Goal: Task Accomplishment & Management: Manage account settings

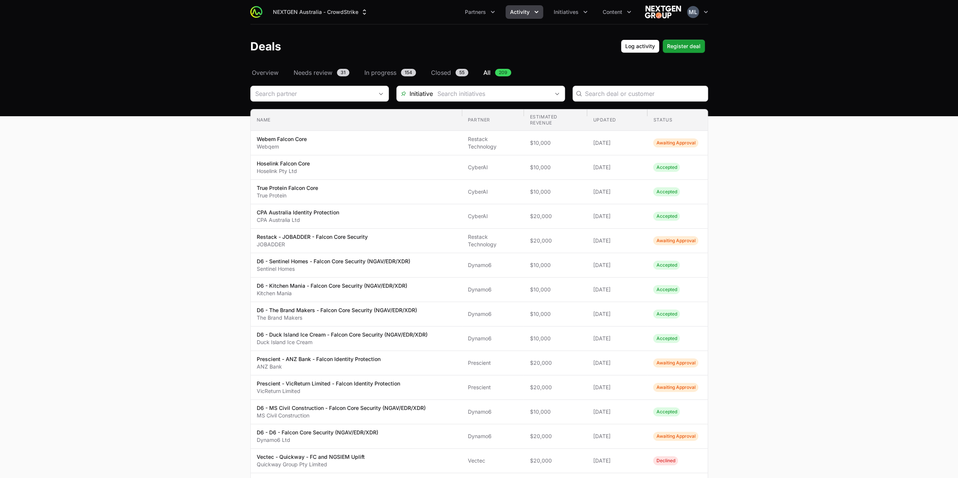
click at [186, 170] on main "Select a tab Overview Needs review In progress Closed All Overview Needs review…" at bounding box center [479, 430] width 958 height 724
click at [582, 9] on icon "Initiatives menu" at bounding box center [585, 12] width 8 height 8
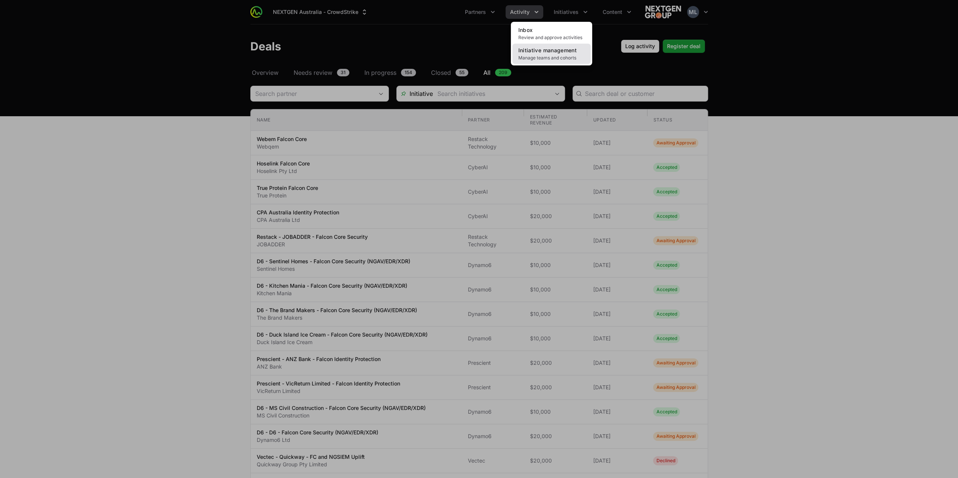
click at [556, 56] on span "Manage teams and cohorts" at bounding box center [551, 58] width 66 height 6
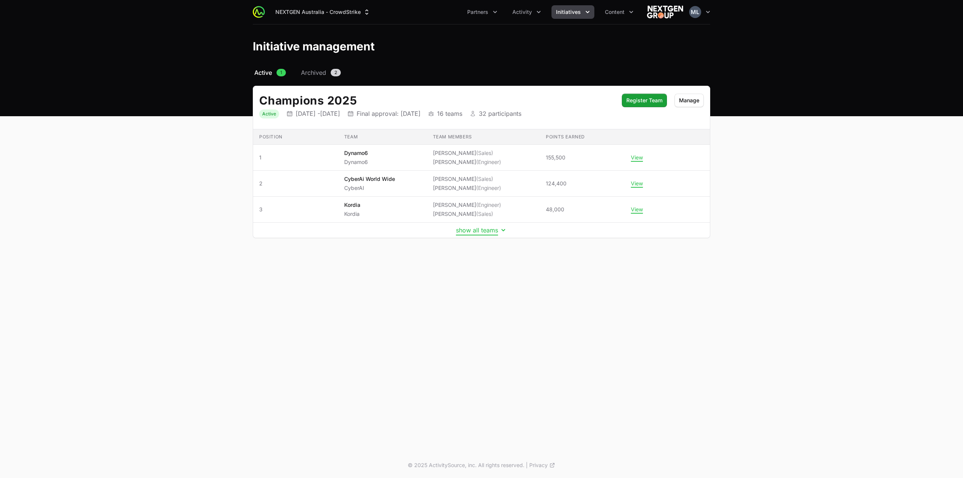
click at [482, 230] on button "show all teams" at bounding box center [481, 230] width 51 height 8
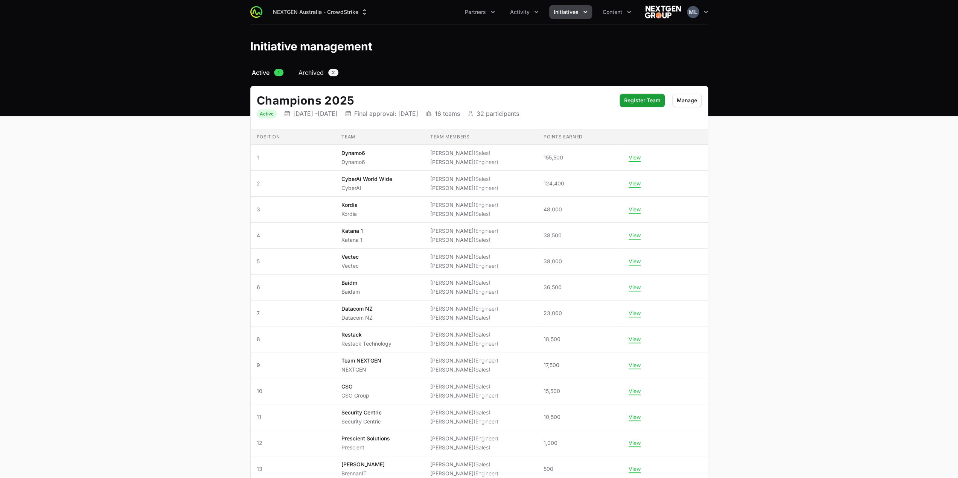
click at [317, 71] on span "Archived" at bounding box center [310, 72] width 25 height 9
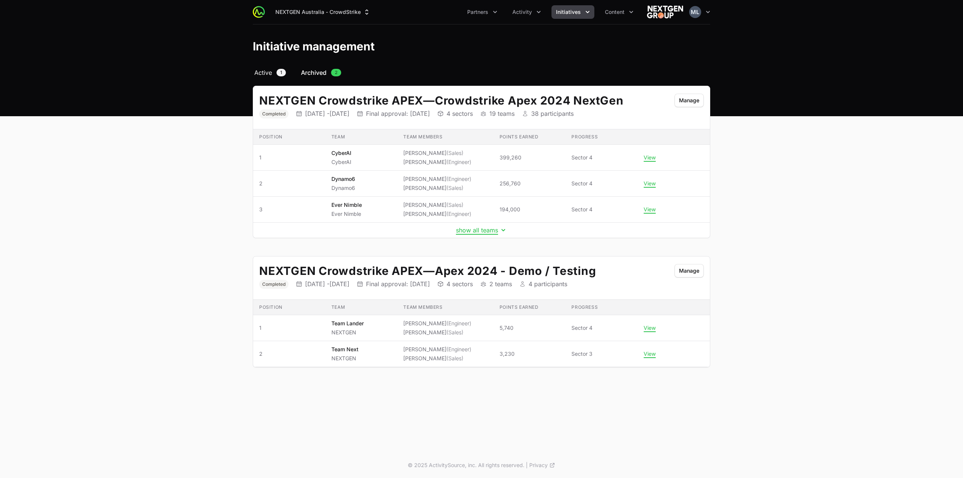
click at [272, 70] on span "Active" at bounding box center [263, 72] width 18 height 9
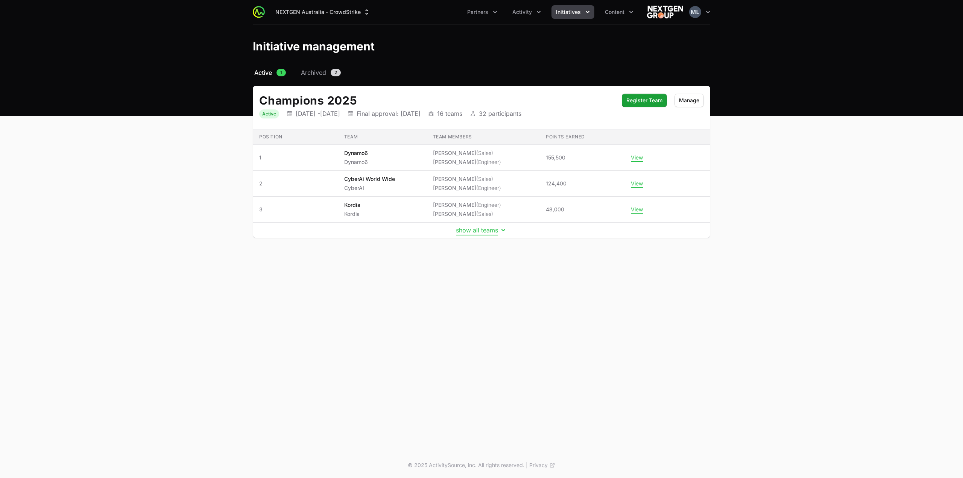
click at [471, 228] on button "show all teams" at bounding box center [481, 230] width 51 height 8
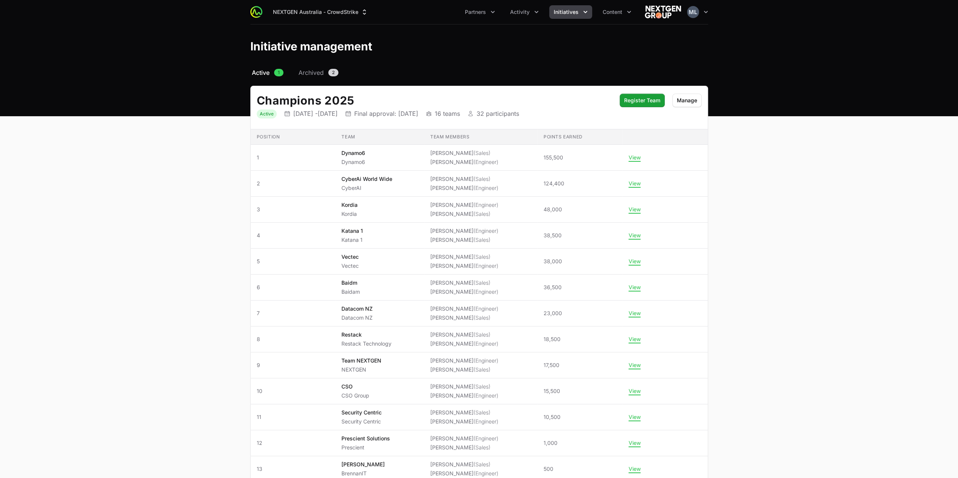
click at [582, 13] on icon "Initiatives menu" at bounding box center [585, 12] width 8 height 8
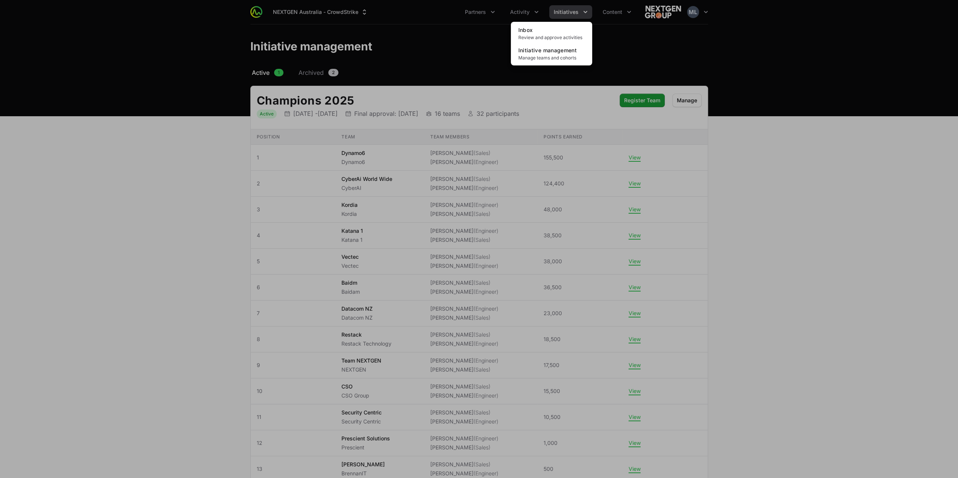
click at [612, 42] on div "Initiatives menu" at bounding box center [479, 239] width 958 height 478
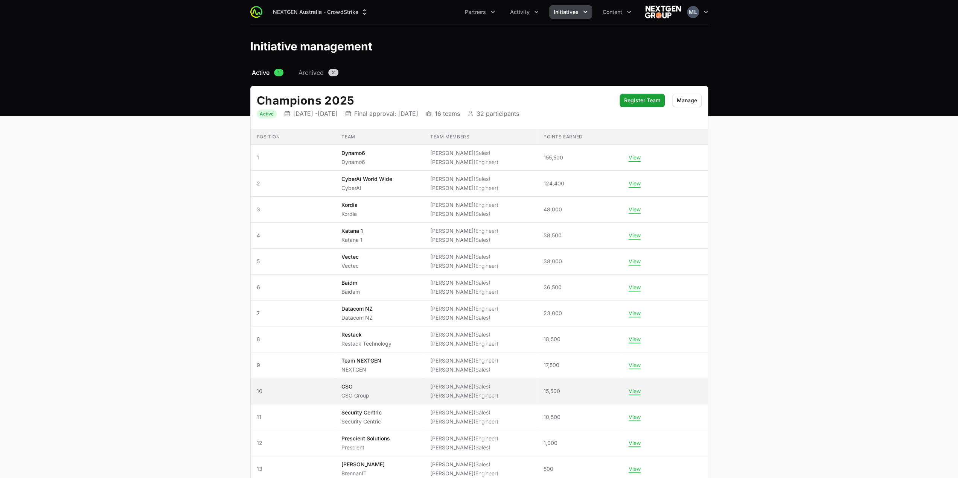
click at [404, 390] on span "CSO CSO Group" at bounding box center [379, 391] width 77 height 17
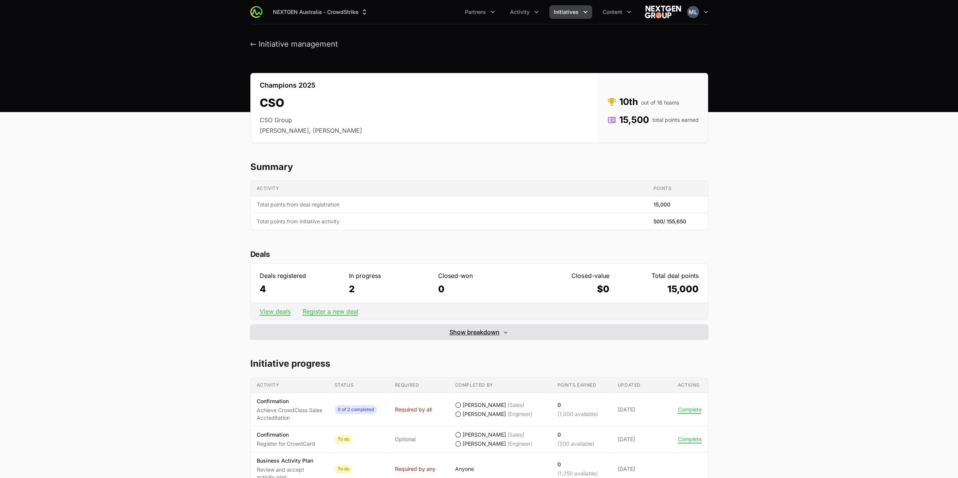
click at [502, 334] on icon "Expand/Collapse" at bounding box center [505, 332] width 6 height 6
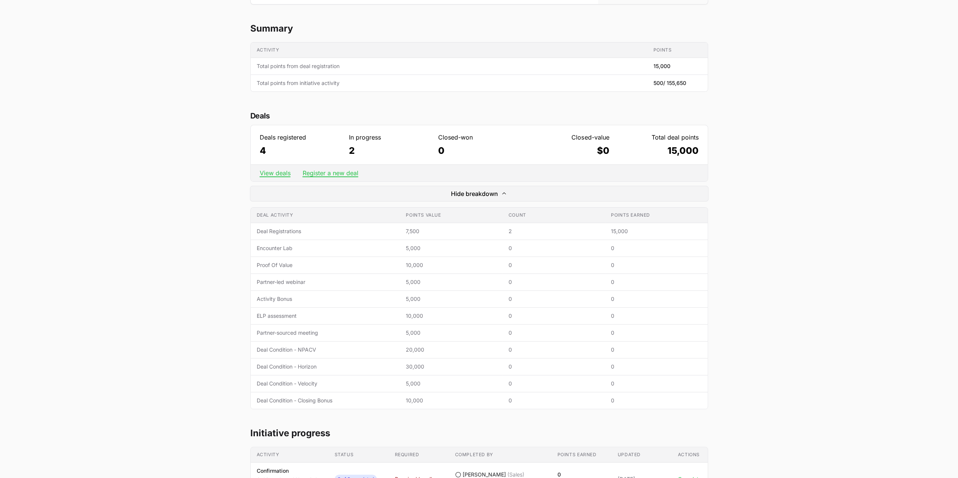
scroll to position [150, 0]
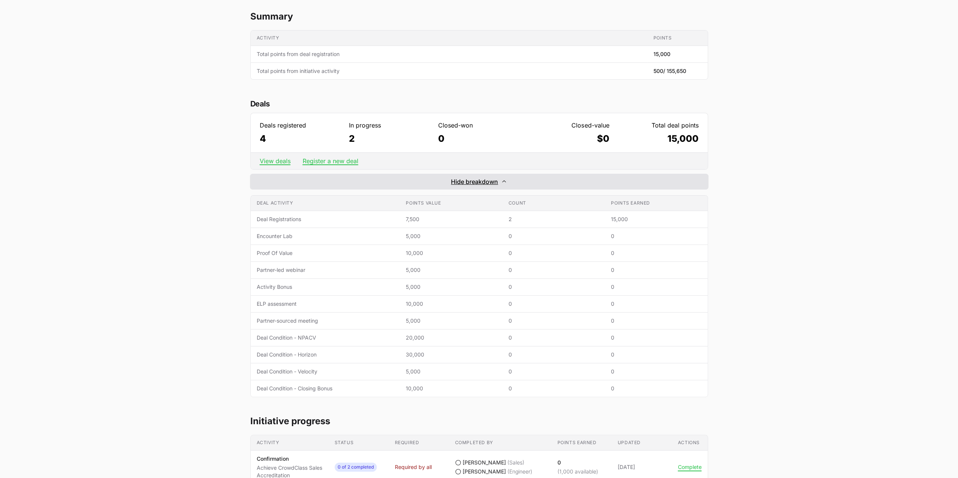
click at [496, 184] on span "Hide breakdown" at bounding box center [474, 181] width 47 height 9
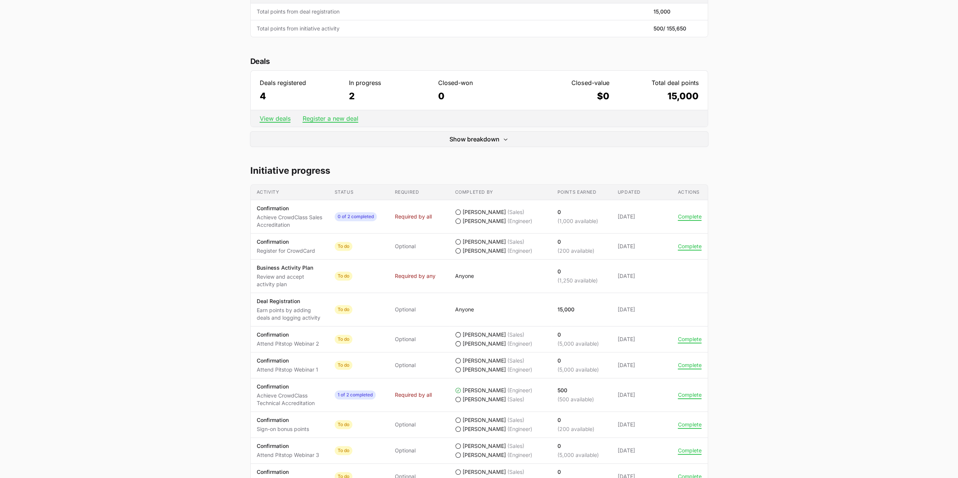
scroll to position [200, 0]
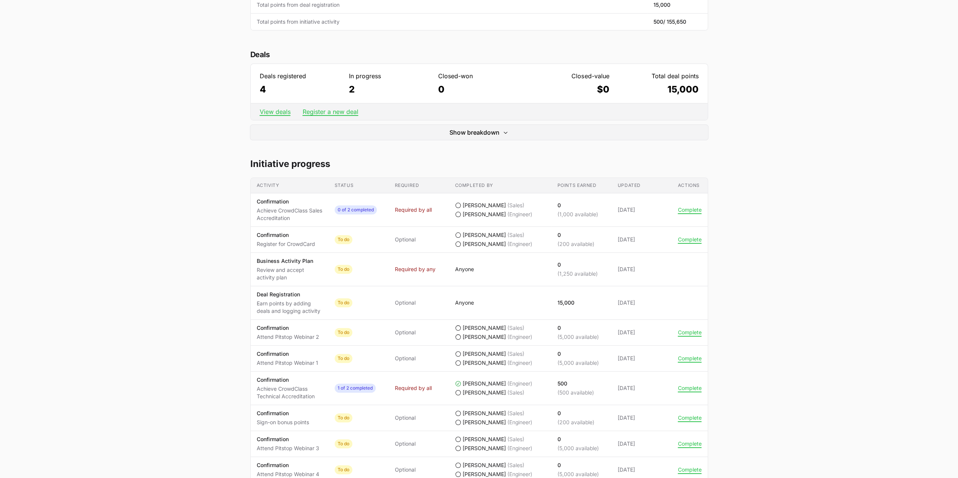
click at [459, 354] on icon "CSO's progress" at bounding box center [457, 353] width 5 height 5
click at [458, 354] on icon "CSO's progress" at bounding box center [458, 354] width 6 height 6
click at [458, 346] on td "Completed by [PERSON_NAME] (Sales) [PERSON_NAME] (Engineer)" at bounding box center [500, 359] width 102 height 26
click at [692, 360] on button "Complete" at bounding box center [690, 358] width 24 height 7
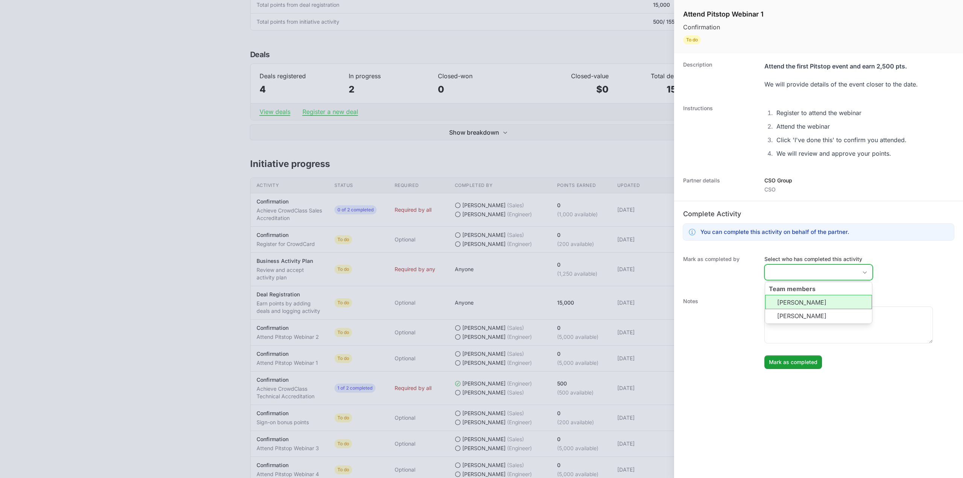
click at [827, 277] on input "Select who has completed this activity" at bounding box center [811, 272] width 93 height 15
click at [907, 269] on div "Mark as completed by Select who has completed this activity Team members [PERSO…" at bounding box center [818, 269] width 289 height 42
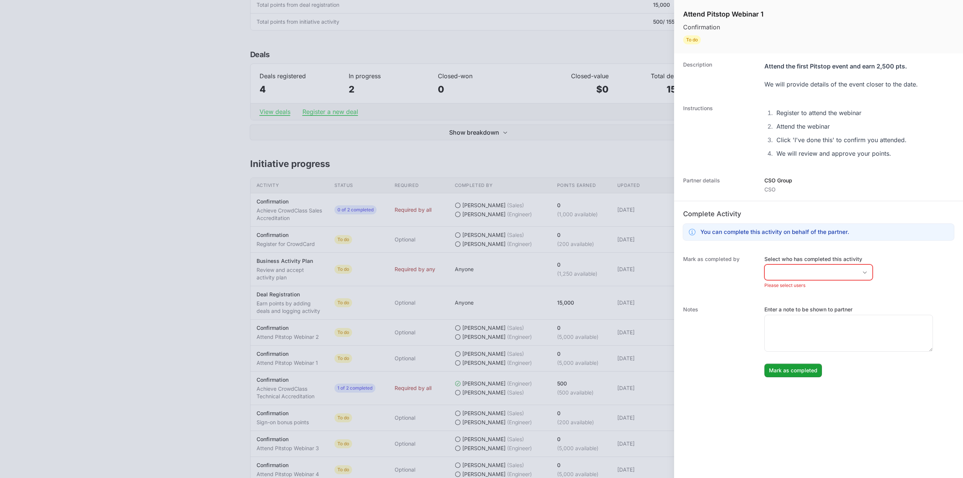
click at [544, 234] on div at bounding box center [481, 239] width 963 height 478
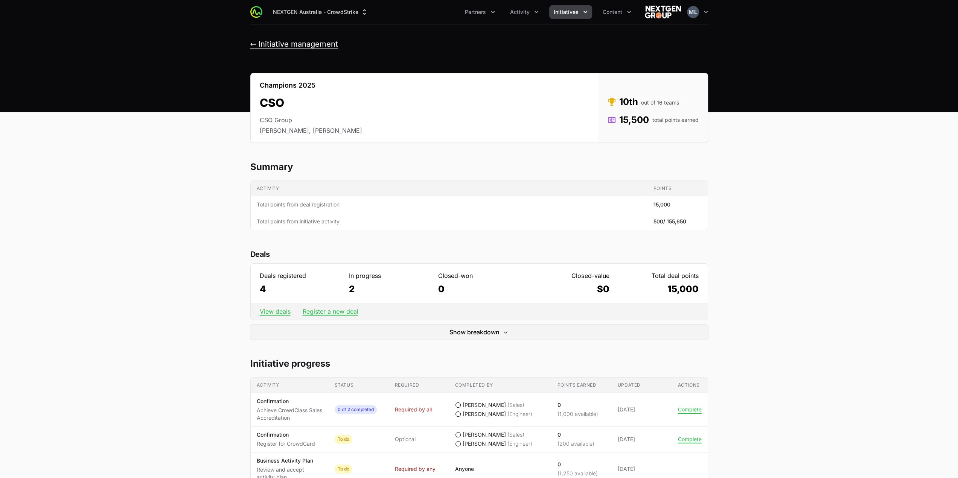
click at [260, 43] on button "← Initiative management" at bounding box center [294, 44] width 88 height 9
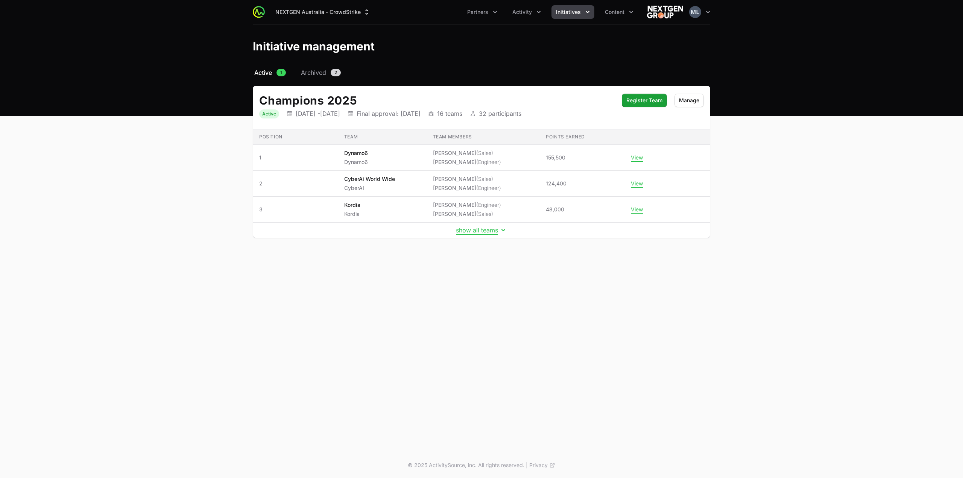
click at [483, 234] on td "show all teams" at bounding box center [481, 230] width 457 height 15
click at [491, 233] on td "show all teams" at bounding box center [481, 230] width 457 height 15
click at [496, 230] on button "show all teams" at bounding box center [481, 230] width 51 height 8
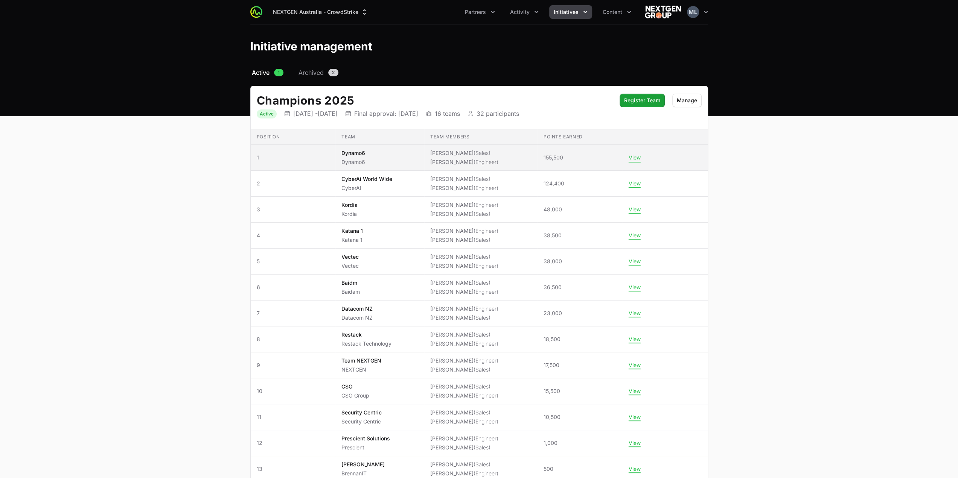
click at [629, 157] on button "View" at bounding box center [634, 157] width 12 height 7
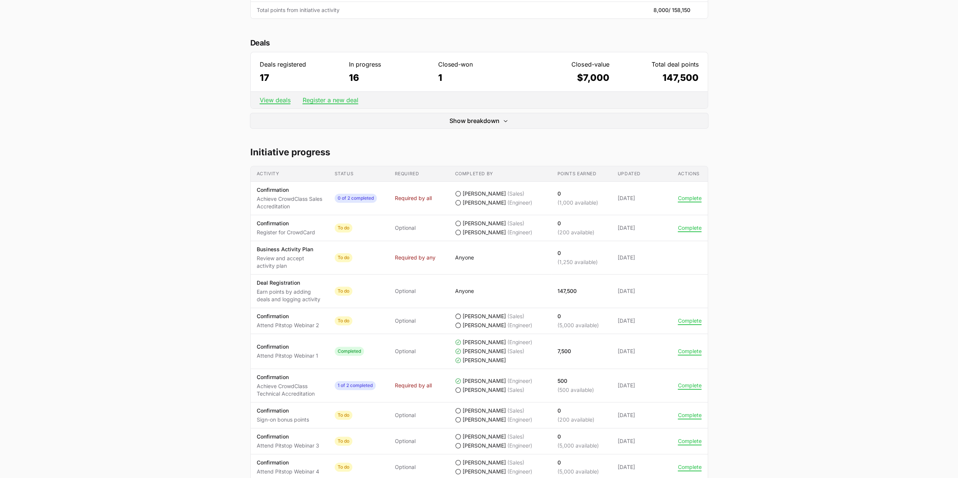
scroll to position [263, 0]
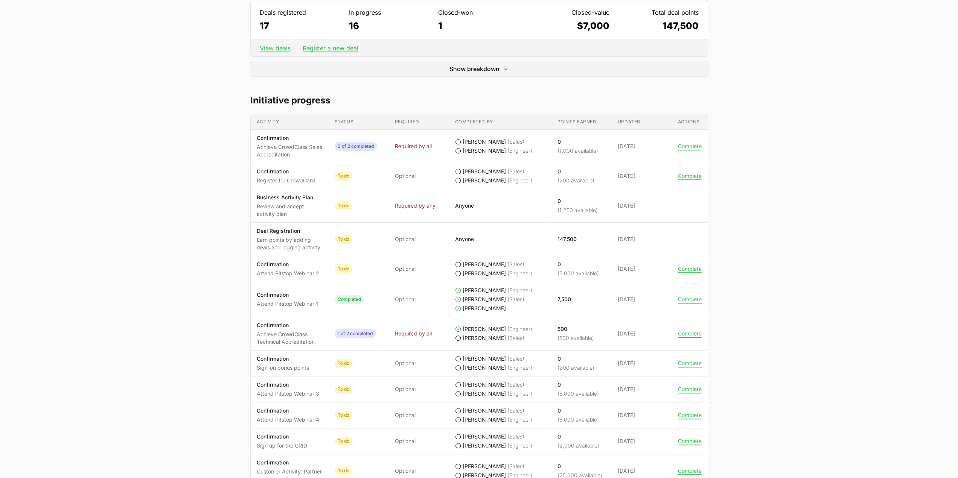
click at [824, 201] on main "Champions 2025 Dynamo6 Dynamo6 Helaman Tangiora, [PERSON_NAME] Status Rank 1st …" at bounding box center [479, 275] width 958 height 931
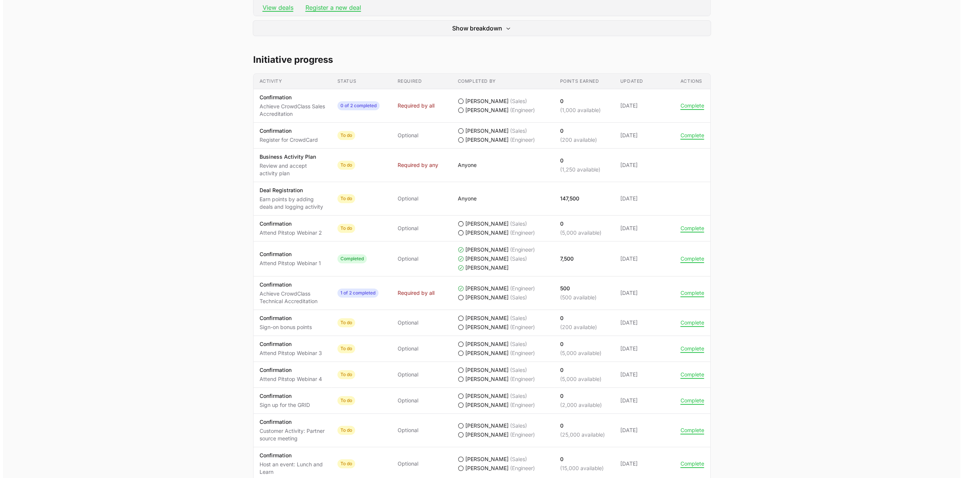
scroll to position [339, 0]
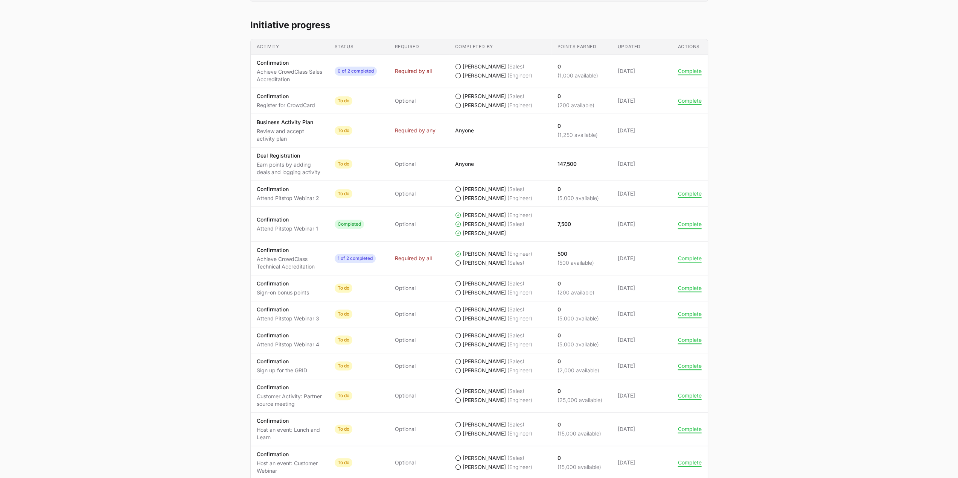
click at [692, 221] on button "Complete" at bounding box center [690, 224] width 24 height 7
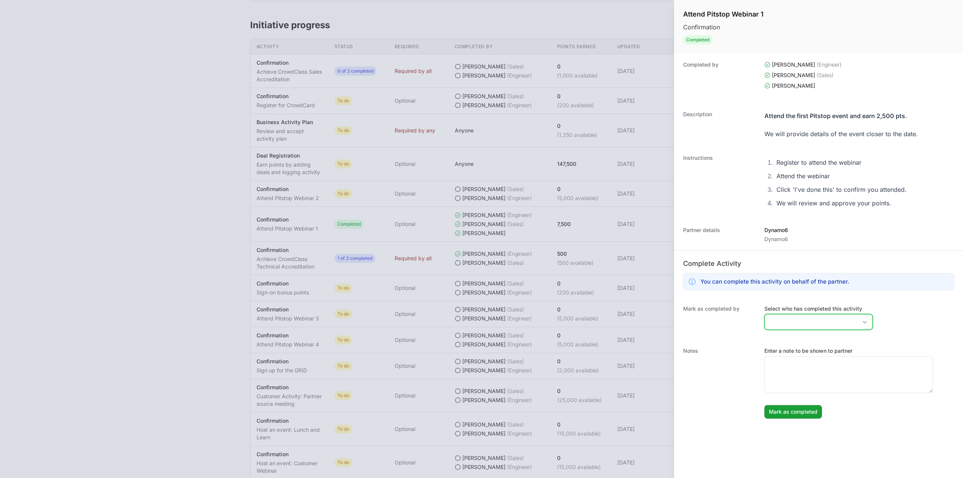
click at [825, 321] on input "Select who has completed this activity" at bounding box center [811, 322] width 93 height 15
click at [897, 324] on div "Mark as completed by Select who has completed this activity All members [PERSON…" at bounding box center [818, 319] width 289 height 42
click at [817, 322] on input "Select who has completed this activity" at bounding box center [811, 322] width 93 height 15
click at [916, 310] on div "[PERSON_NAME] as completed by Select who has completed this activity All member…" at bounding box center [818, 323] width 289 height 50
click at [193, 112] on div at bounding box center [481, 239] width 963 height 478
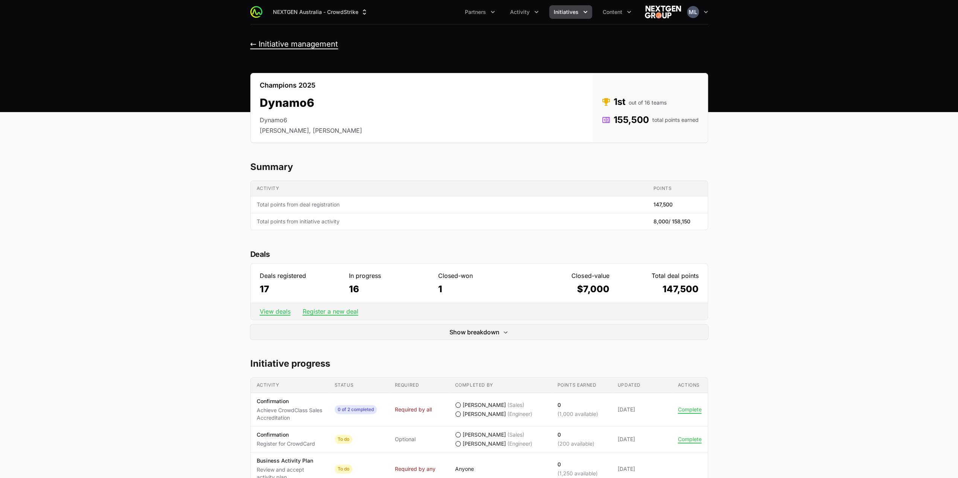
click at [258, 41] on button "← Initiative management" at bounding box center [294, 44] width 88 height 9
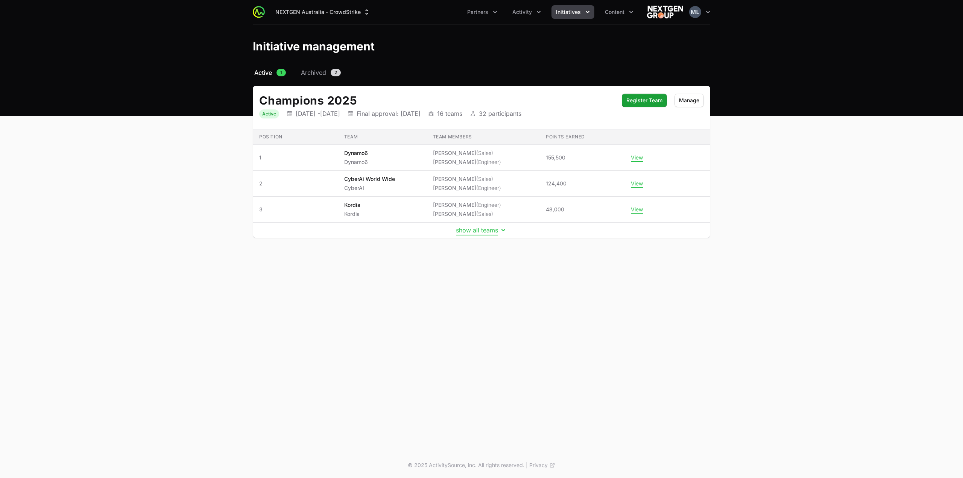
click at [486, 231] on button "show all teams" at bounding box center [481, 230] width 51 height 8
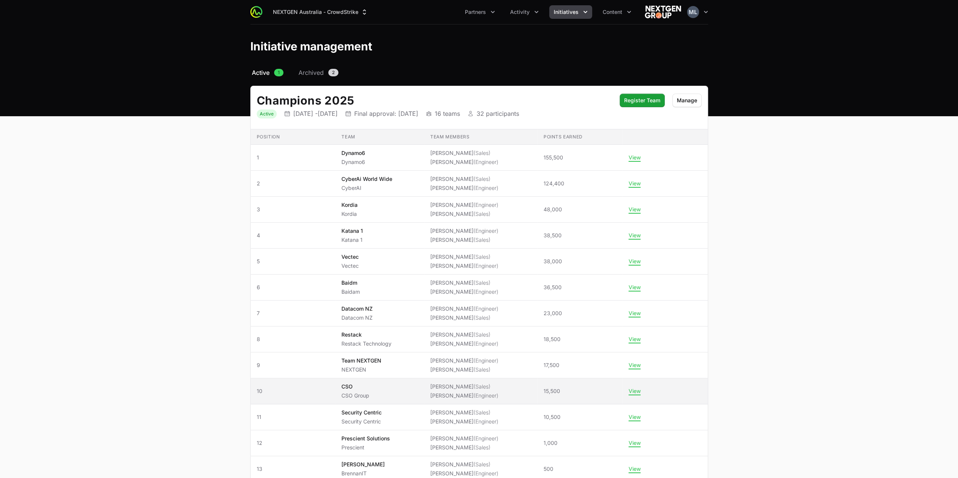
click at [357, 389] on div "CSO CSO Group" at bounding box center [355, 391] width 28 height 17
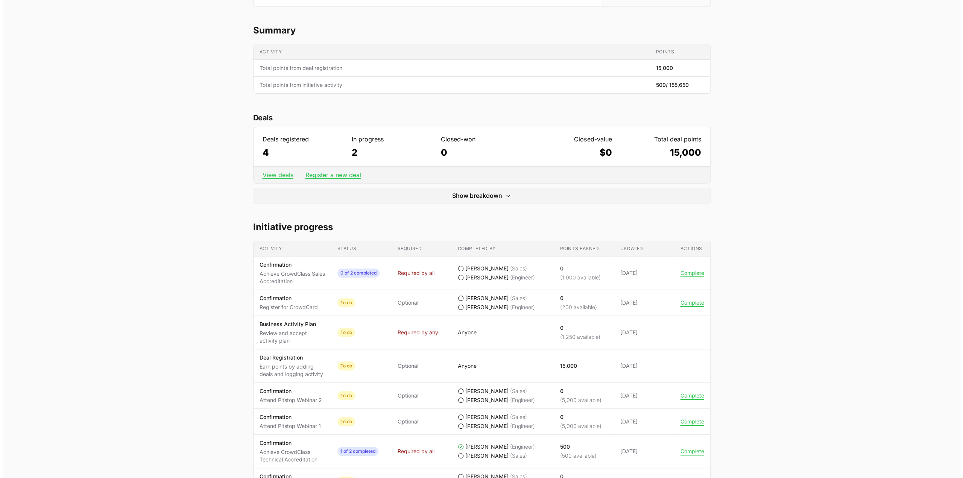
scroll to position [226, 0]
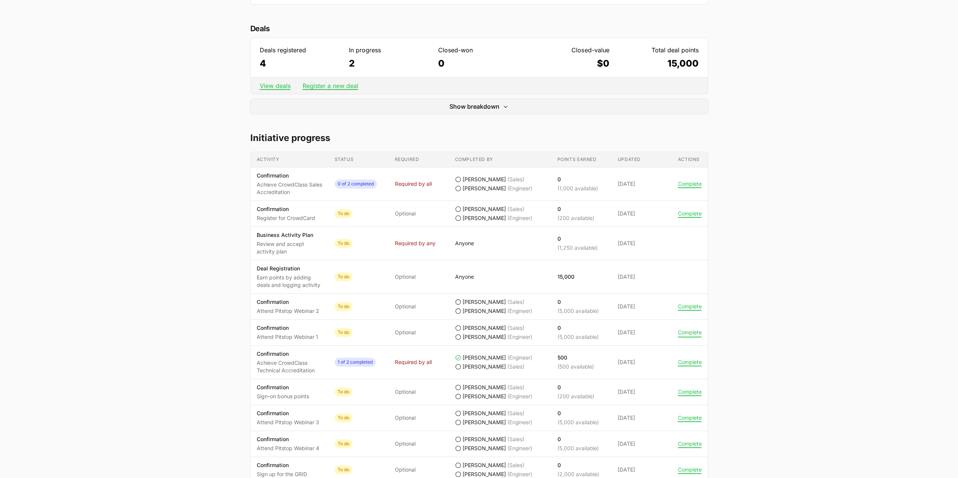
click at [683, 330] on button "Complete" at bounding box center [690, 332] width 24 height 7
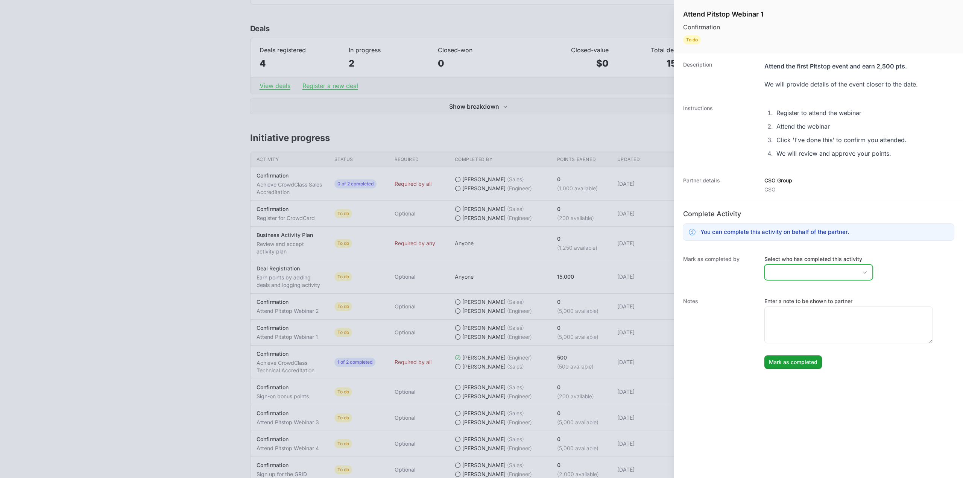
click at [809, 270] on input "Select who has completed this activity" at bounding box center [811, 272] width 93 height 15
click at [799, 299] on li "[PERSON_NAME]" at bounding box center [818, 302] width 107 height 14
type input "[PERSON_NAME]"
click at [907, 290] on div "Notes Enter a note to be shown to partner [PERSON_NAME] as completed" at bounding box center [818, 333] width 289 height 87
click at [837, 328] on textarea "Enter a note to be shown to partner" at bounding box center [849, 325] width 168 height 36
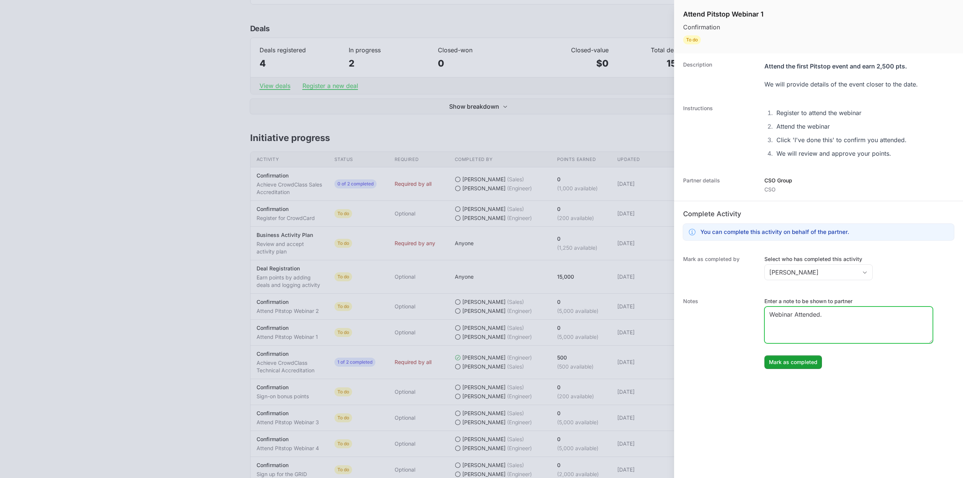
type textarea "Webinar Attended."
click at [731, 292] on div "Notes Enter a note to be shown to partner Webinar Attended. [PERSON_NAME] as co…" at bounding box center [818, 333] width 289 height 87
click at [851, 323] on textarea "Webinar Attended." at bounding box center [849, 325] width 168 height 36
click at [793, 363] on span "Mark as completed" at bounding box center [793, 362] width 49 height 9
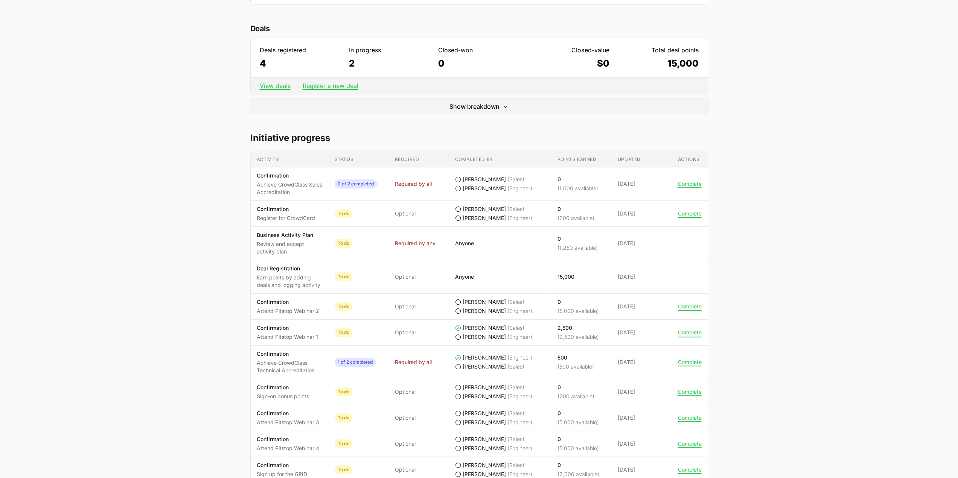
click at [682, 333] on button "Complete" at bounding box center [690, 332] width 24 height 7
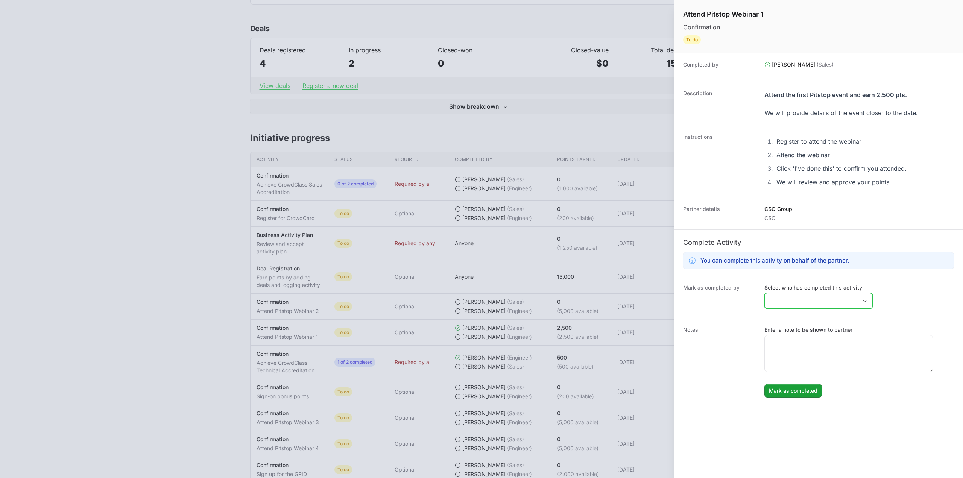
click at [803, 294] on input "Select who has completed this activity" at bounding box center [811, 300] width 93 height 15
click at [921, 307] on div "Mark as completed by Select who has completed this activity Team members [PERSO…" at bounding box center [818, 298] width 289 height 42
click at [556, 103] on div at bounding box center [481, 239] width 963 height 478
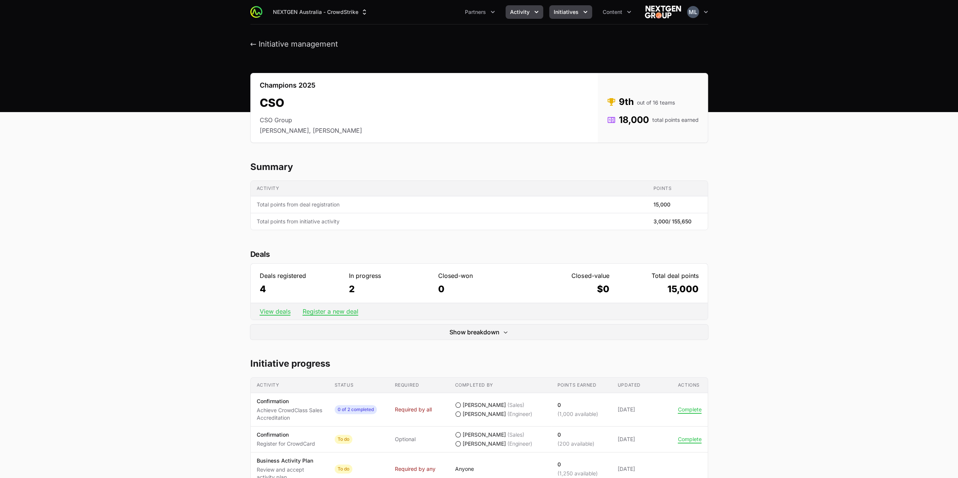
click at [534, 11] on icon "Activity menu" at bounding box center [536, 12] width 8 height 8
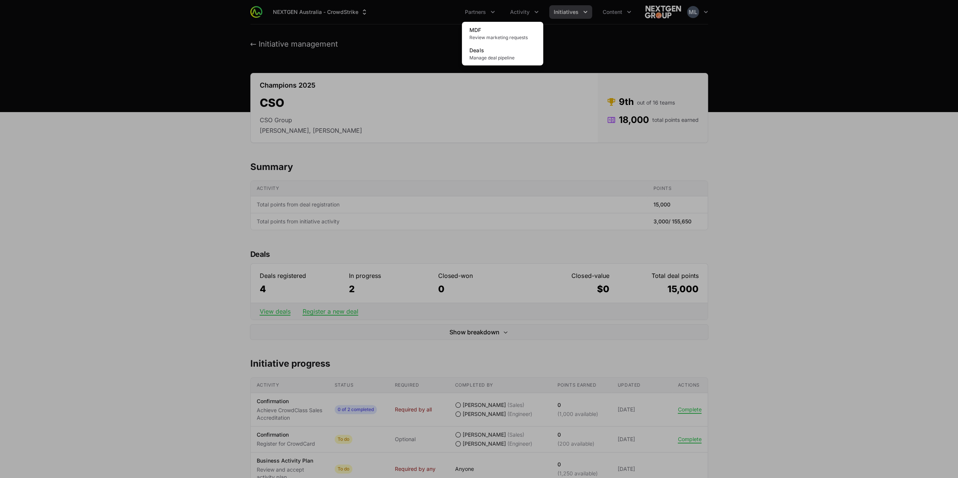
click at [492, 11] on div "Activity menu" at bounding box center [479, 239] width 958 height 478
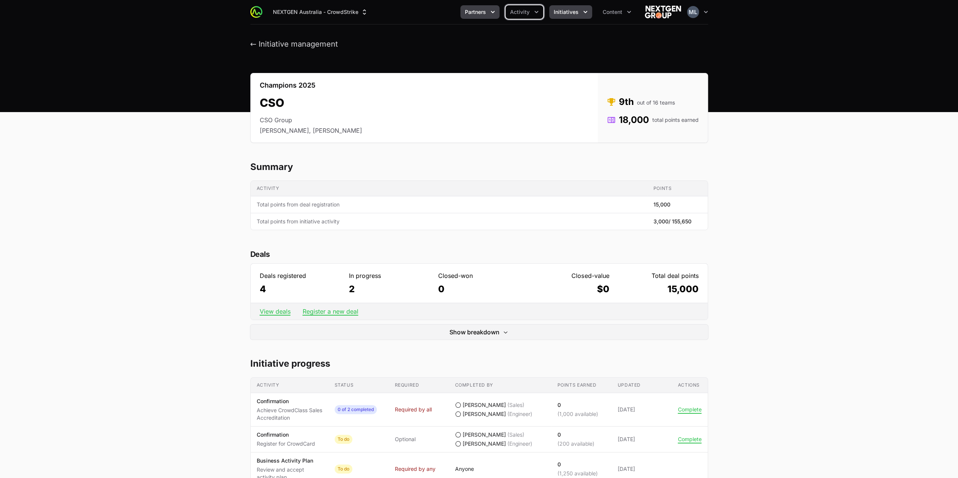
click at [496, 10] on icon "Partners menu" at bounding box center [493, 12] width 8 height 8
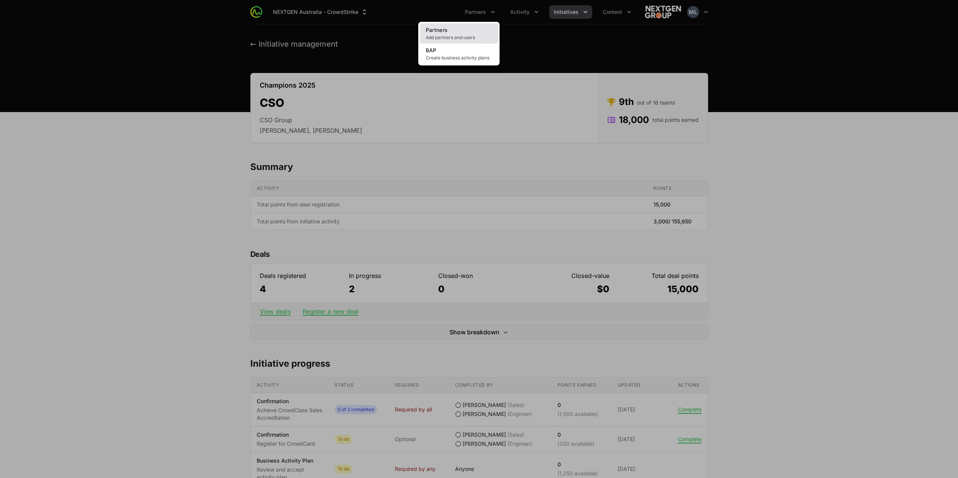
click at [450, 27] on link "Partners Add partners and users" at bounding box center [459, 33] width 78 height 20
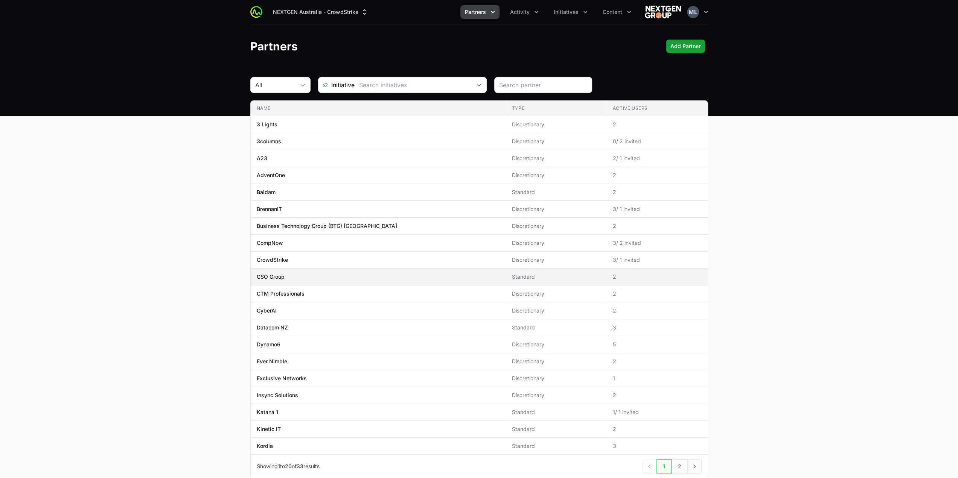
click at [283, 276] on p "CSO Group" at bounding box center [271, 277] width 28 height 8
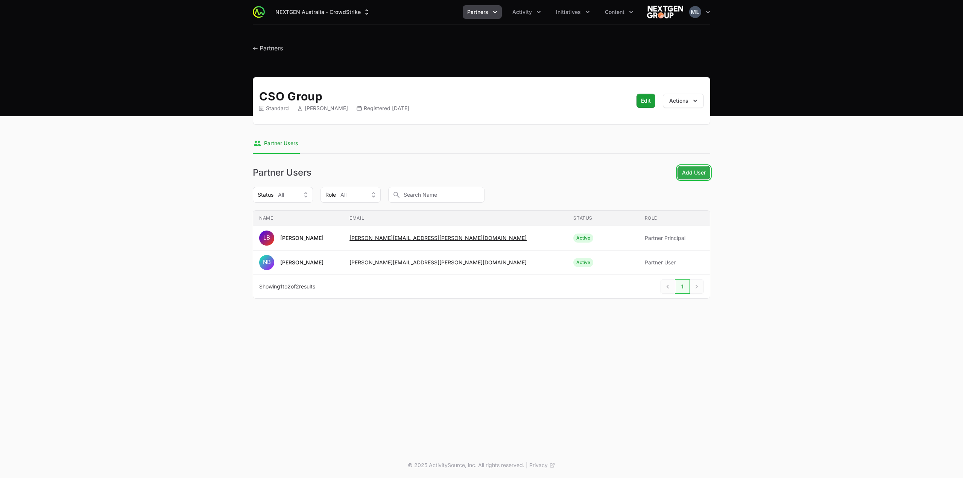
click at [698, 177] on button "Add User" at bounding box center [694, 173] width 33 height 14
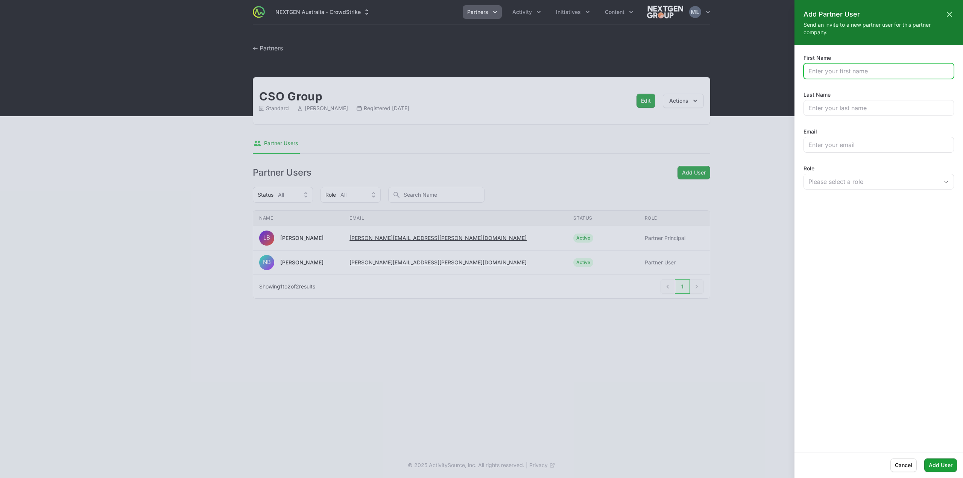
click at [886, 71] on input "First Name" at bounding box center [879, 71] width 141 height 9
type input "[PERSON_NAME]"
click at [856, 182] on div "Please select a role" at bounding box center [874, 181] width 130 height 9
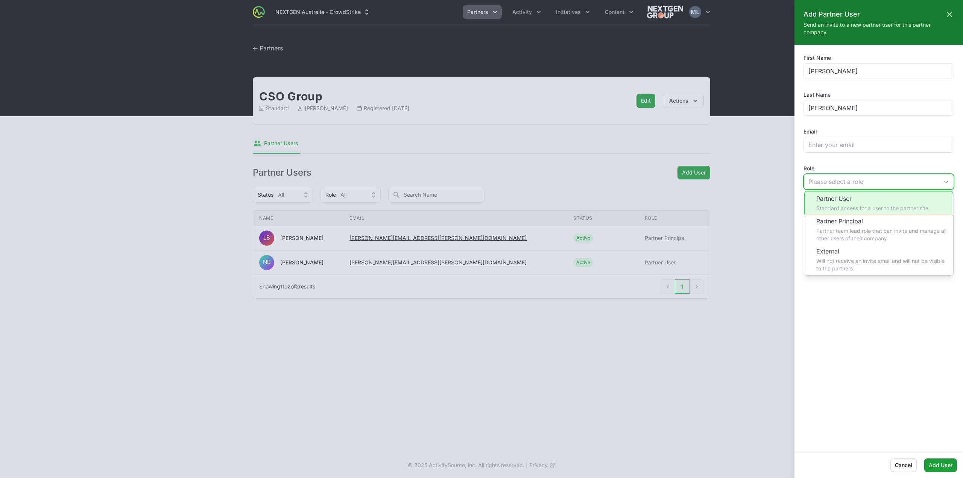
click at [884, 204] on li "Partner User Standard access for a user to the partner site" at bounding box center [878, 202] width 149 height 23
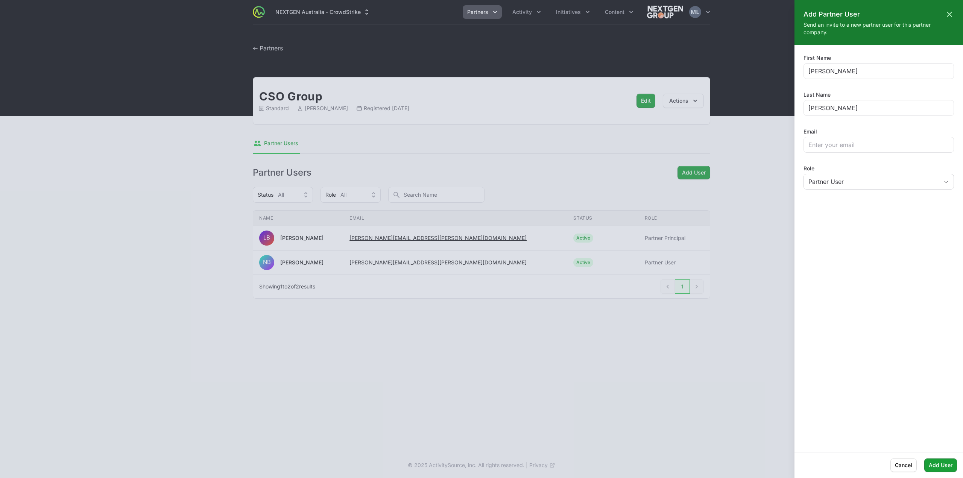
click at [834, 133] on div "Email" at bounding box center [879, 140] width 150 height 25
click at [835, 145] on input "Email" at bounding box center [879, 144] width 141 height 9
paste input "[PERSON_NAME][EMAIL_ADDRESS][PERSON_NAME][DOMAIN_NAME]"
type input "[PERSON_NAME][EMAIL_ADDRESS][PERSON_NAME][DOMAIN_NAME]"
click at [944, 464] on span "Add User" at bounding box center [941, 465] width 24 height 9
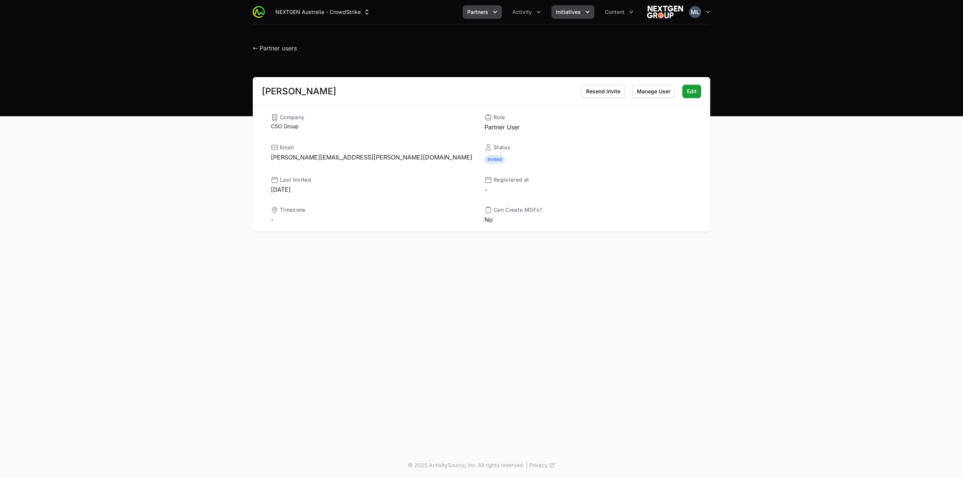
click at [583, 14] on button "Initiatives" at bounding box center [573, 12] width 43 height 14
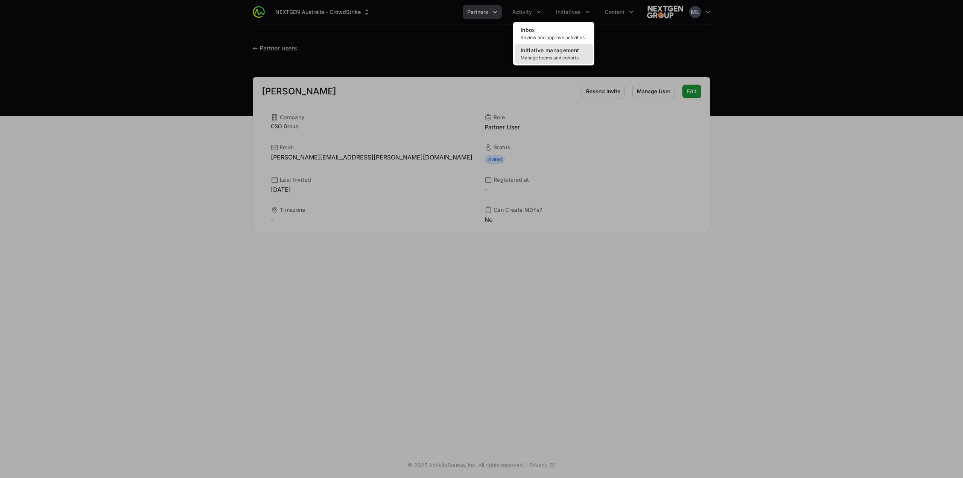
click at [539, 58] on span "Manage teams and cohorts" at bounding box center [554, 58] width 66 height 6
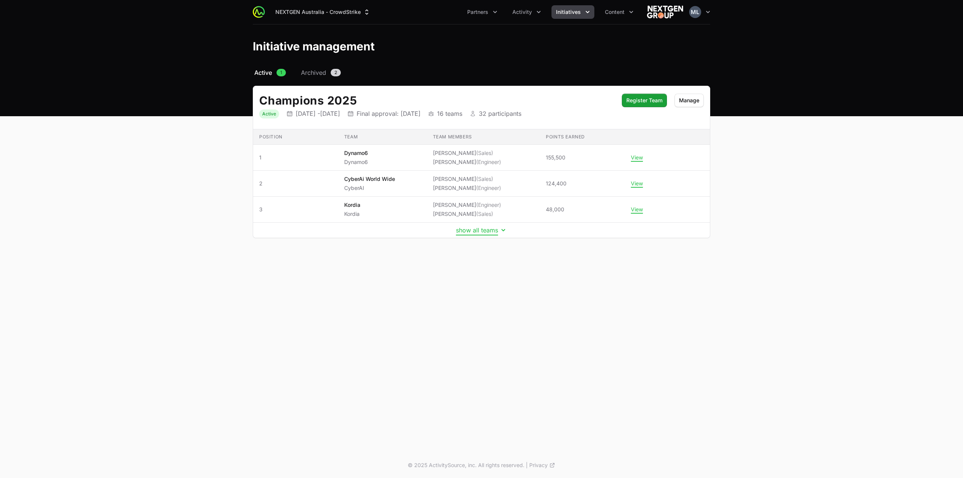
click at [478, 231] on button "show all teams" at bounding box center [481, 230] width 51 height 8
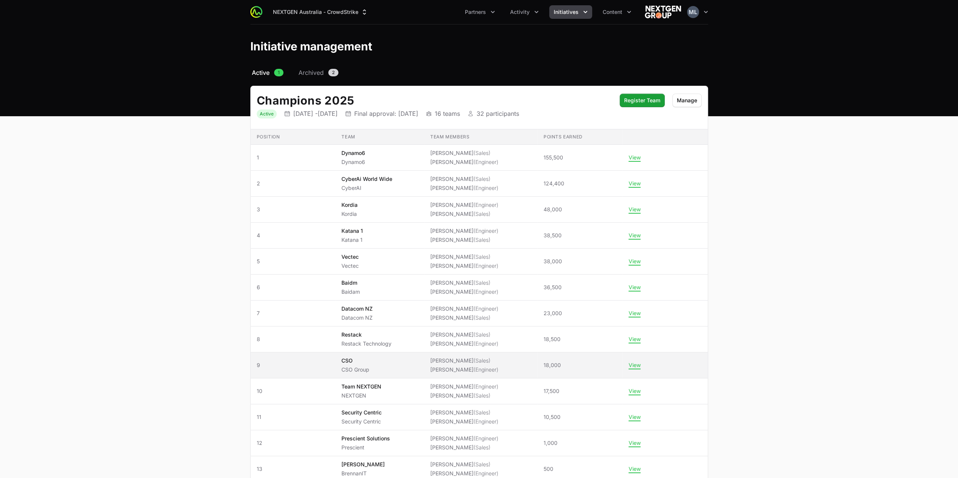
click at [359, 367] on p "CSO Group" at bounding box center [355, 370] width 28 height 8
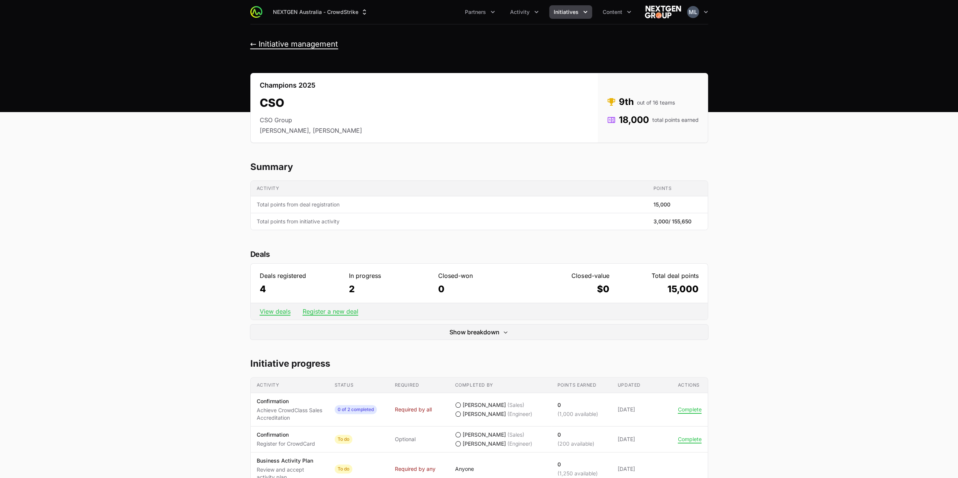
click at [252, 46] on button "← Initiative management" at bounding box center [294, 44] width 88 height 9
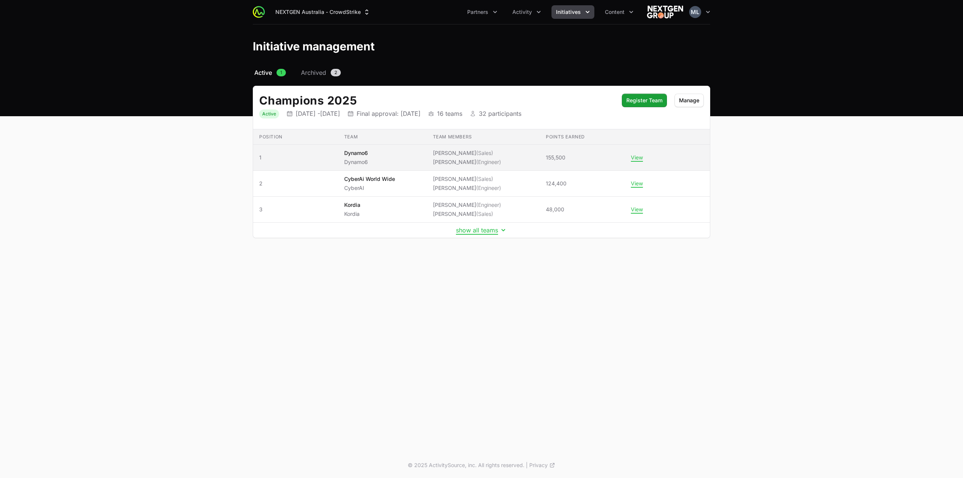
click at [509, 158] on span "[PERSON_NAME] (Sales) [PERSON_NAME] (Engineer)" at bounding box center [483, 157] width 101 height 17
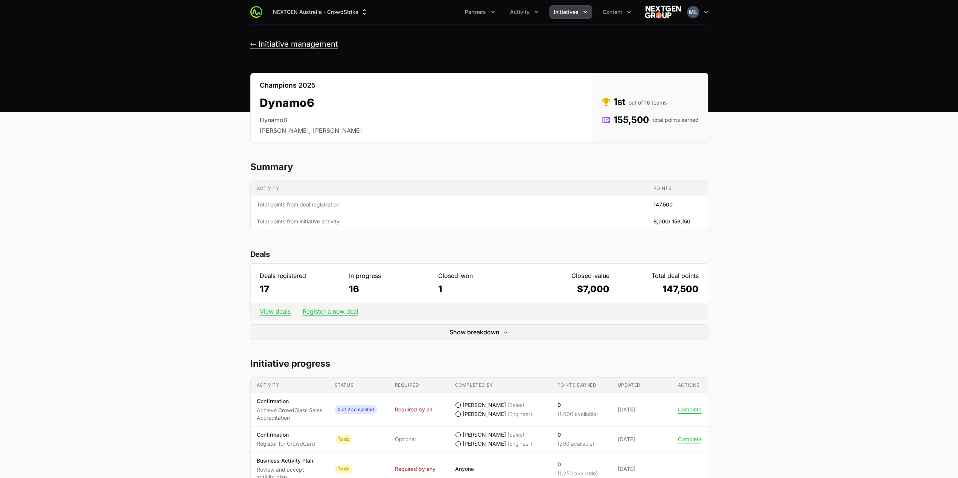
click at [252, 41] on button "← Initiative management" at bounding box center [294, 44] width 88 height 9
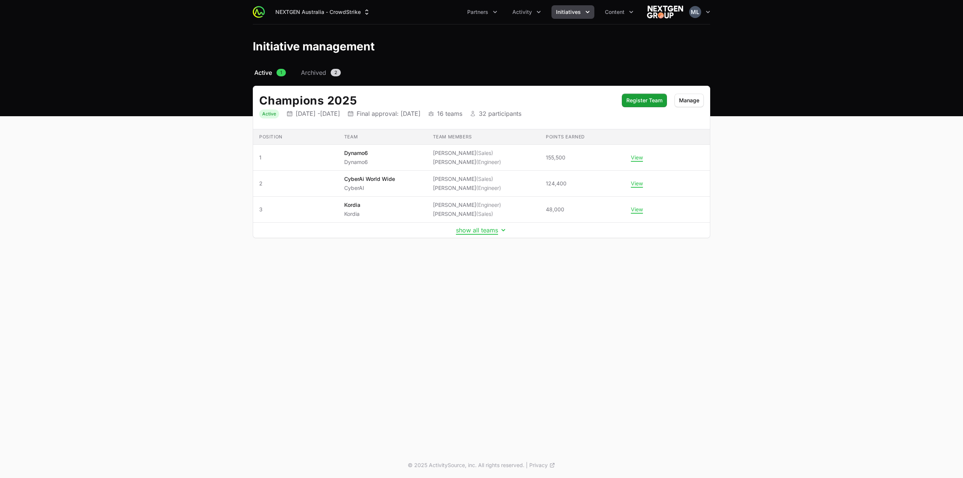
click at [472, 233] on td "show all teams" at bounding box center [481, 230] width 457 height 15
click at [476, 231] on button "show all teams" at bounding box center [481, 230] width 51 height 8
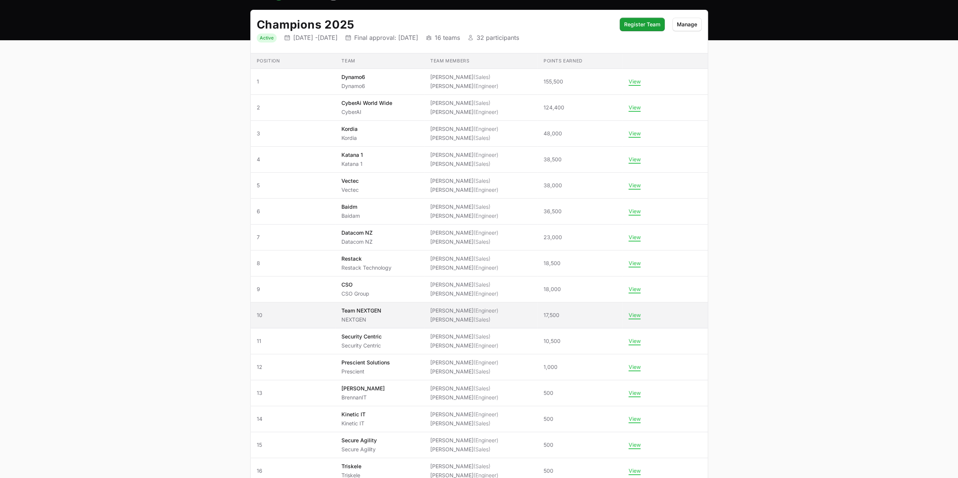
scroll to position [138, 0]
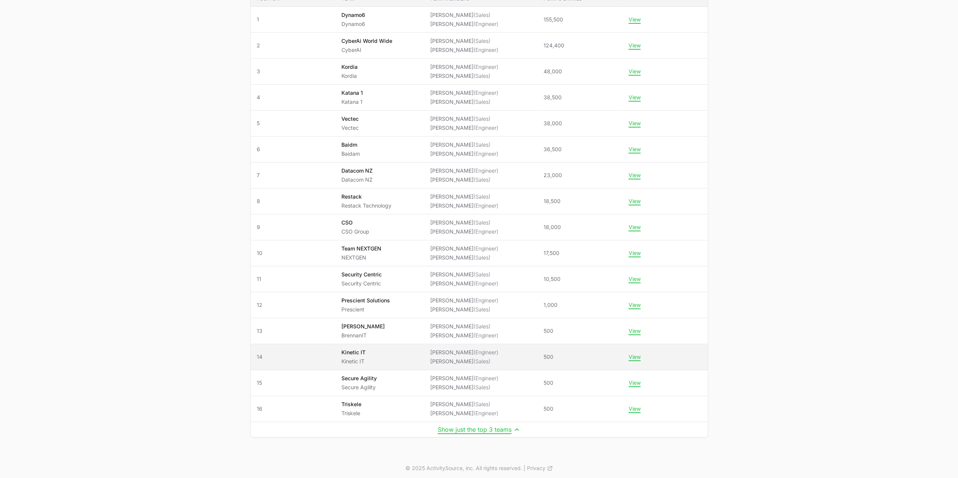
click at [383, 354] on span "Kinetic IT Kinetic IT" at bounding box center [379, 357] width 77 height 17
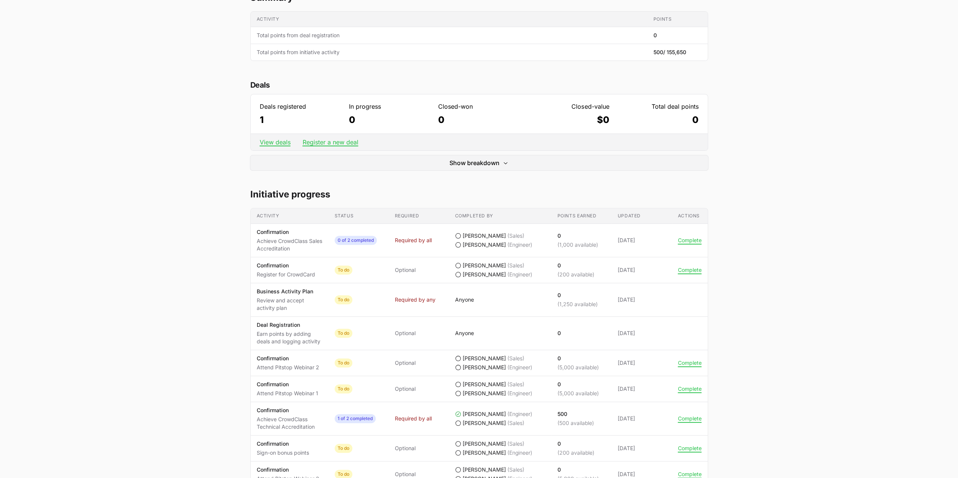
scroll to position [188, 0]
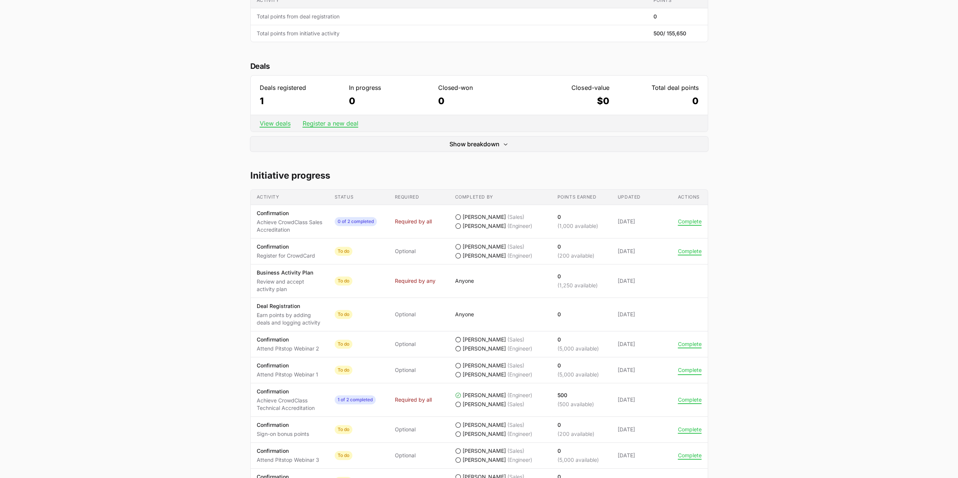
click at [685, 368] on button "Complete" at bounding box center [690, 370] width 24 height 7
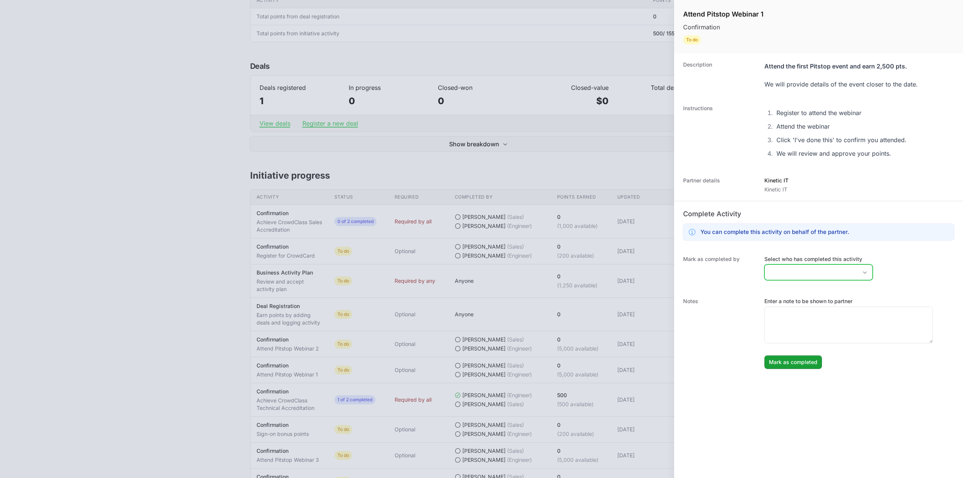
click at [838, 267] on input "Select who has completed this activity" at bounding box center [811, 272] width 93 height 15
click at [787, 314] on li "[PERSON_NAME]" at bounding box center [818, 316] width 107 height 14
type input "[PERSON_NAME]"
click at [808, 337] on textarea "Enter a note to be shown to partner" at bounding box center [849, 325] width 168 height 36
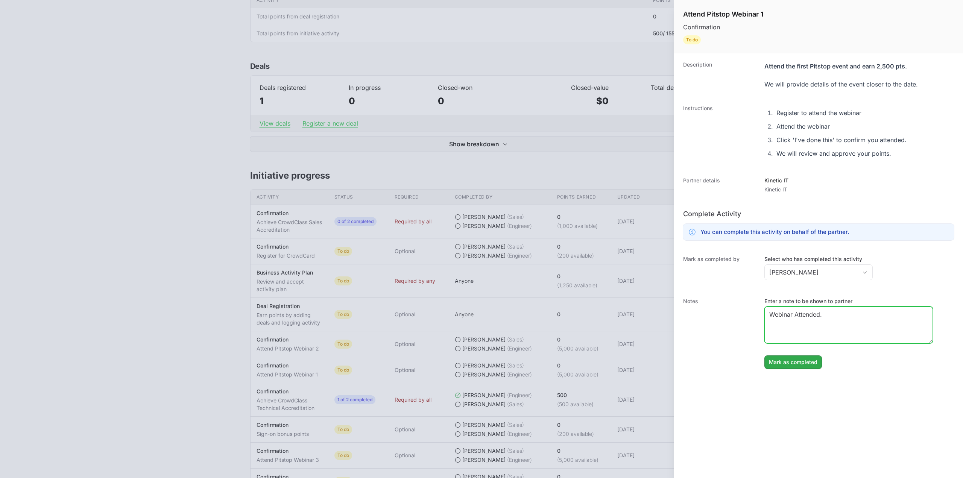
type textarea "Webinar Attended."
click at [808, 362] on span "Mark as completed" at bounding box center [793, 362] width 49 height 9
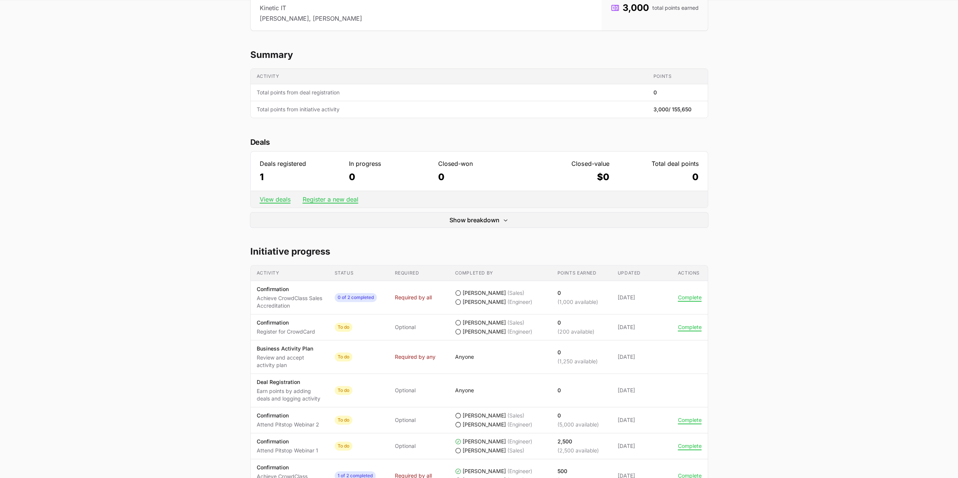
scroll to position [38, 0]
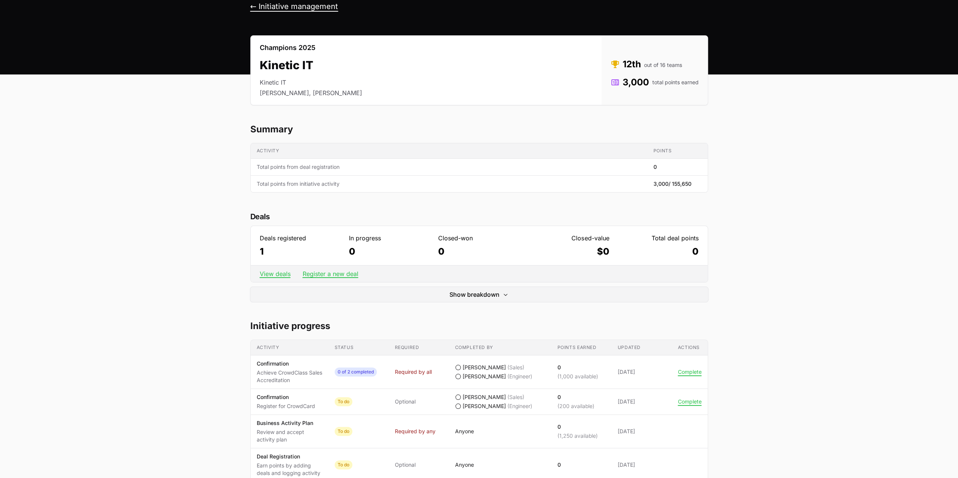
click at [264, 4] on button "← Initiative management" at bounding box center [294, 6] width 88 height 9
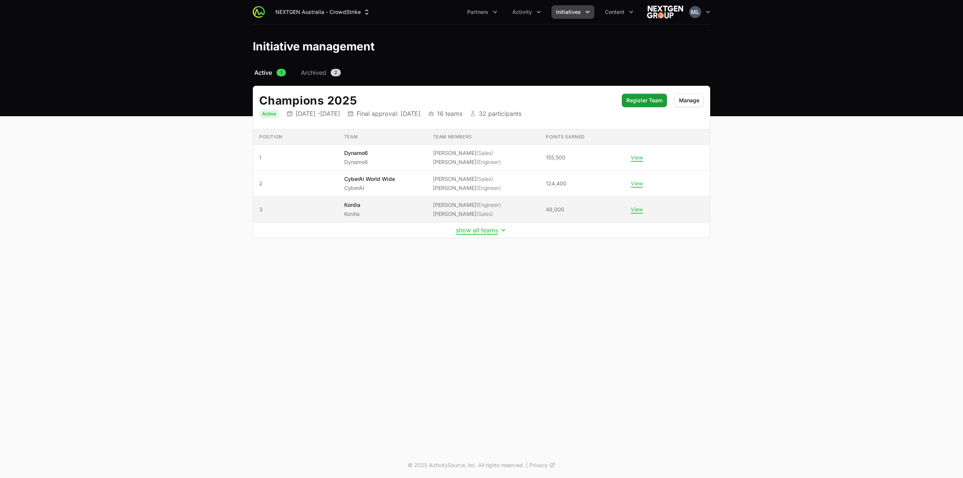
click at [427, 203] on td "Team Kordia Kordia" at bounding box center [382, 210] width 89 height 26
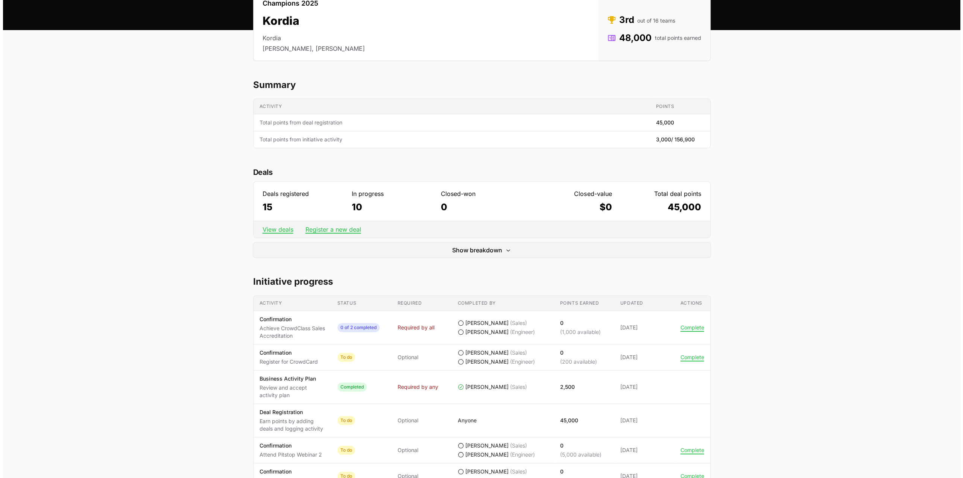
scroll to position [263, 0]
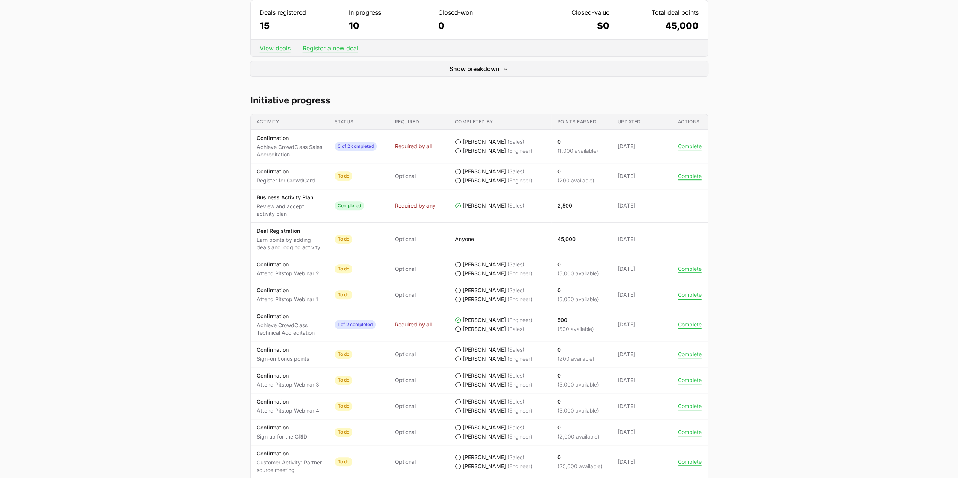
click at [689, 293] on button "Complete" at bounding box center [690, 295] width 24 height 7
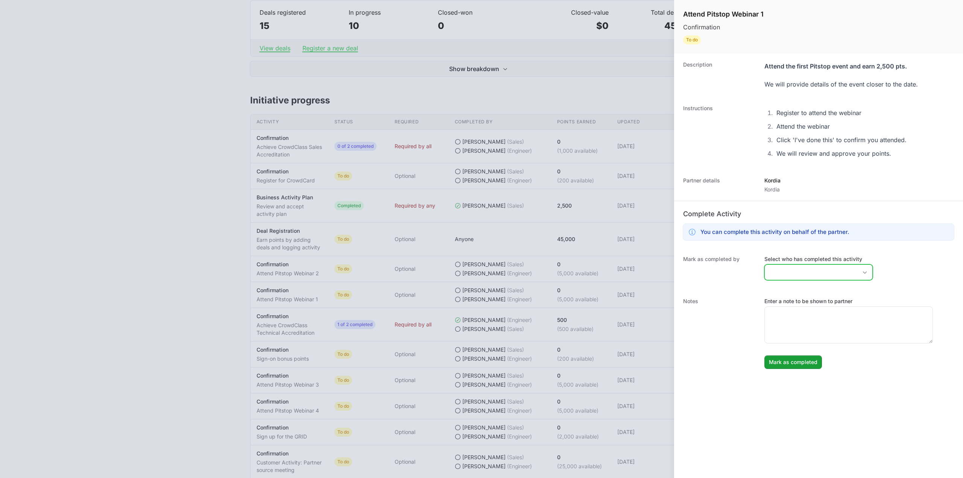
click at [857, 276] on div "Open" at bounding box center [864, 272] width 15 height 15
click at [899, 283] on div "Mark as completed by Select who has completed this activity Team members [PERSO…" at bounding box center [818, 269] width 289 height 42
click at [801, 270] on input "Select who has completed this activity" at bounding box center [811, 272] width 93 height 15
click at [797, 311] on li "[PERSON_NAME]" at bounding box center [818, 316] width 107 height 14
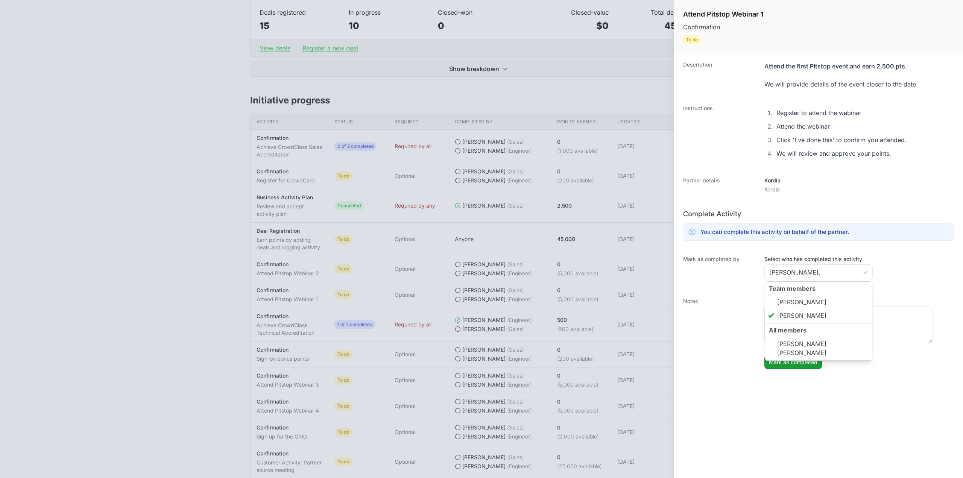
type input "[PERSON_NAME]"
click at [889, 278] on div "Mark as completed by Select who has completed this activity [PERSON_NAME] Team …" at bounding box center [818, 269] width 289 height 42
click at [807, 321] on textarea "Enter a note to be shown to partner" at bounding box center [849, 325] width 168 height 36
type textarea "Webinar Attended."
click at [790, 360] on span "Mark as completed" at bounding box center [793, 362] width 49 height 9
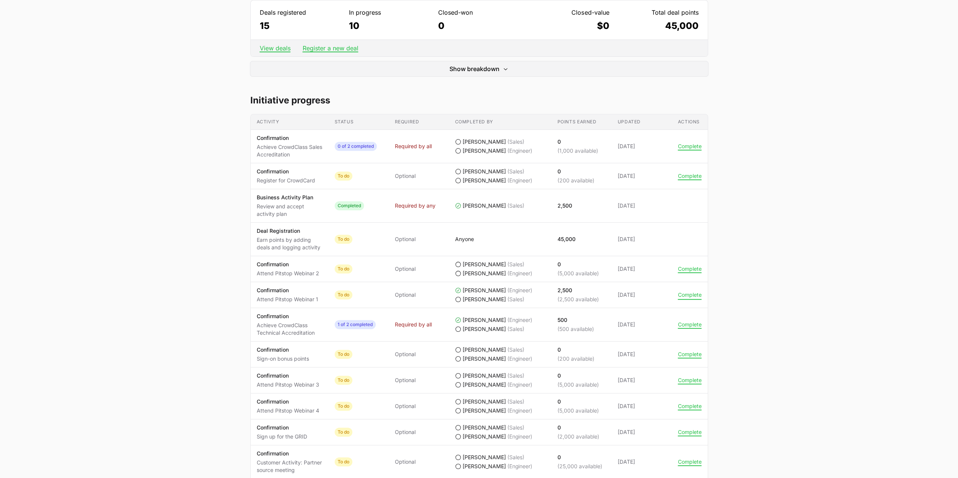
click at [689, 292] on button "Complete" at bounding box center [690, 295] width 24 height 7
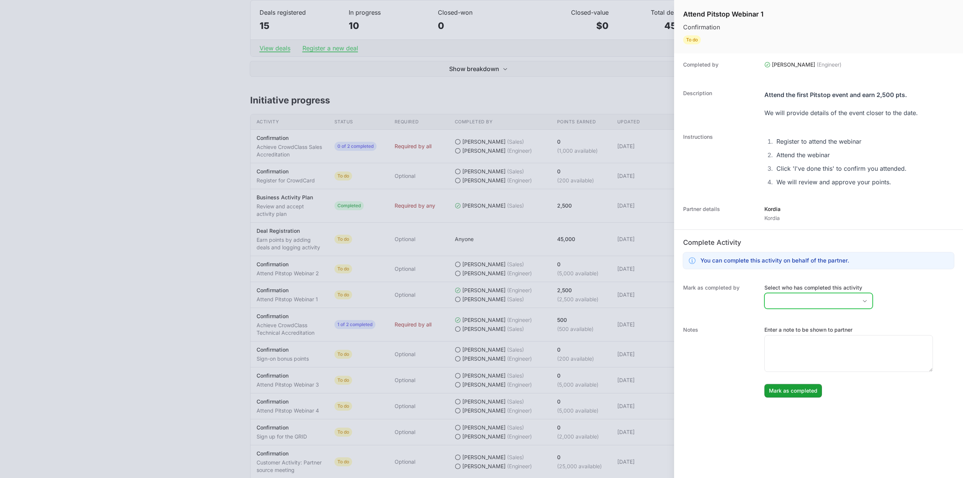
click at [810, 295] on input "Select who has completed this activity" at bounding box center [811, 300] width 93 height 15
click at [795, 356] on li "[PERSON_NAME] [PERSON_NAME]" at bounding box center [818, 363] width 107 height 24
type input "[PERSON_NAME] [PERSON_NAME]"
click at [906, 344] on textarea "Enter a note to be shown to partner" at bounding box center [849, 354] width 168 height 36
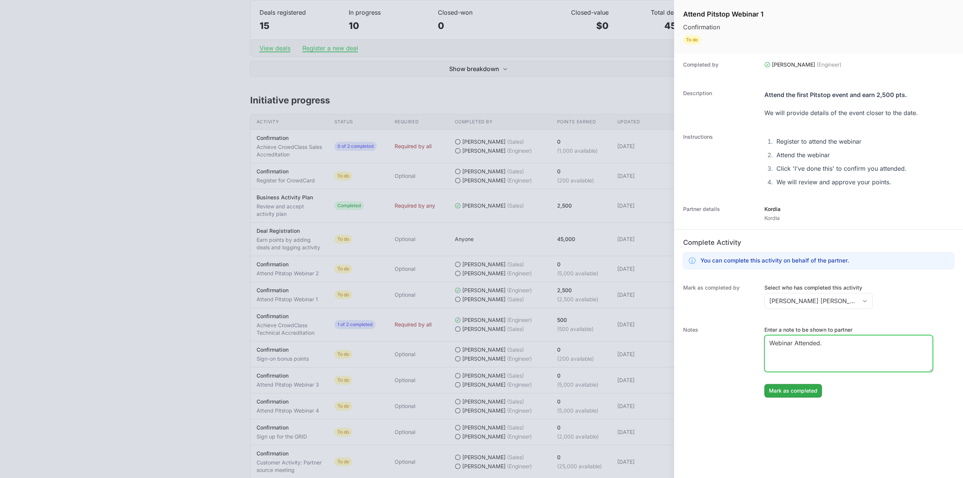
type textarea "Webinar Attended."
click at [813, 386] on span "Mark as completed" at bounding box center [793, 390] width 49 height 9
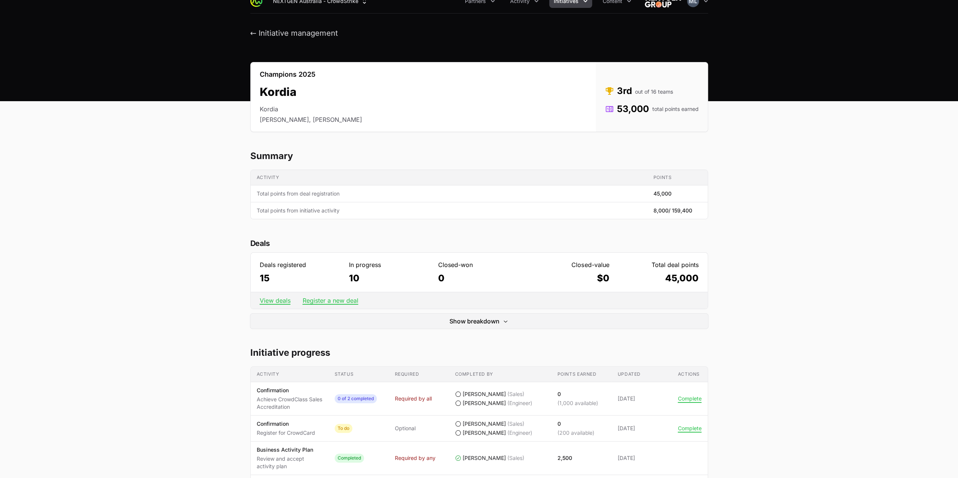
scroll to position [0, 0]
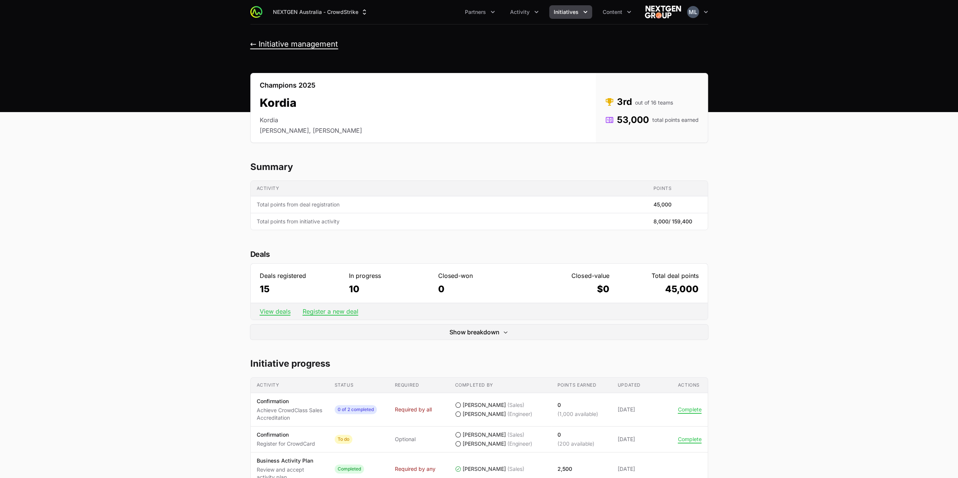
click at [265, 40] on button "← Initiative management" at bounding box center [294, 44] width 88 height 9
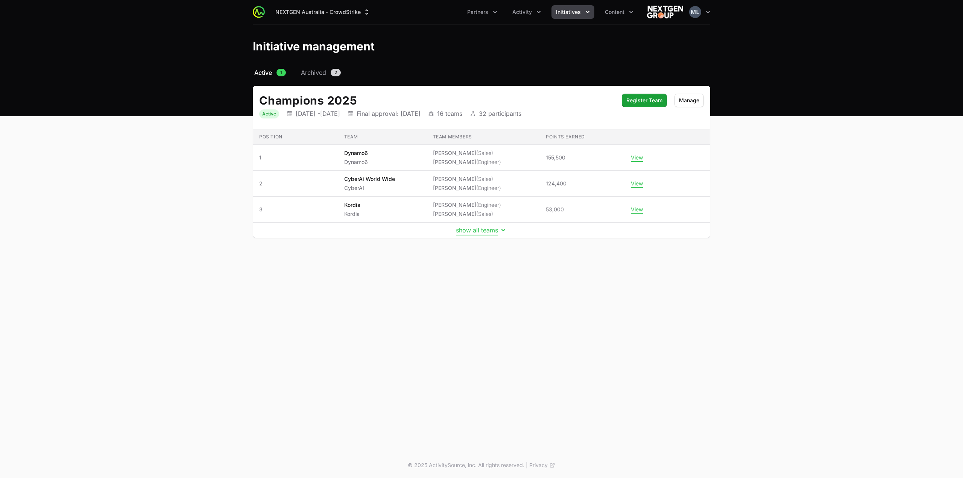
click at [474, 229] on button "show all teams" at bounding box center [481, 230] width 51 height 8
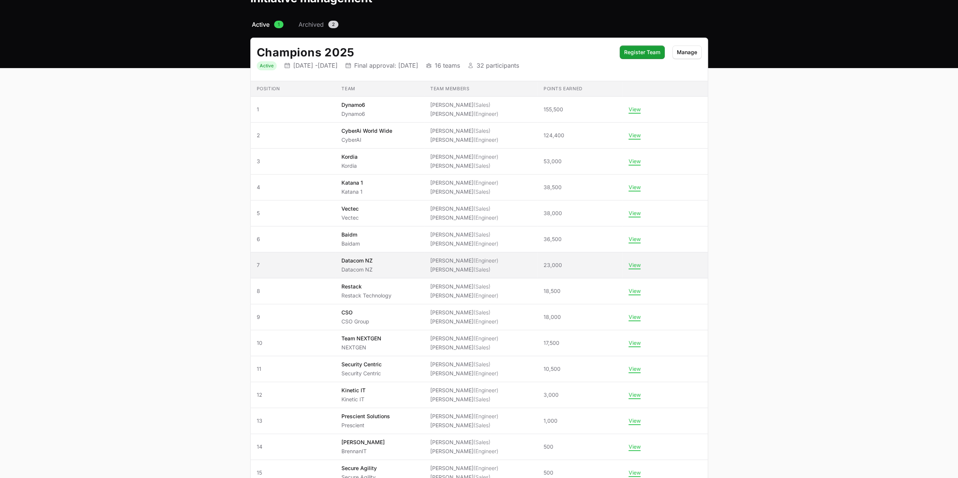
scroll to position [138, 0]
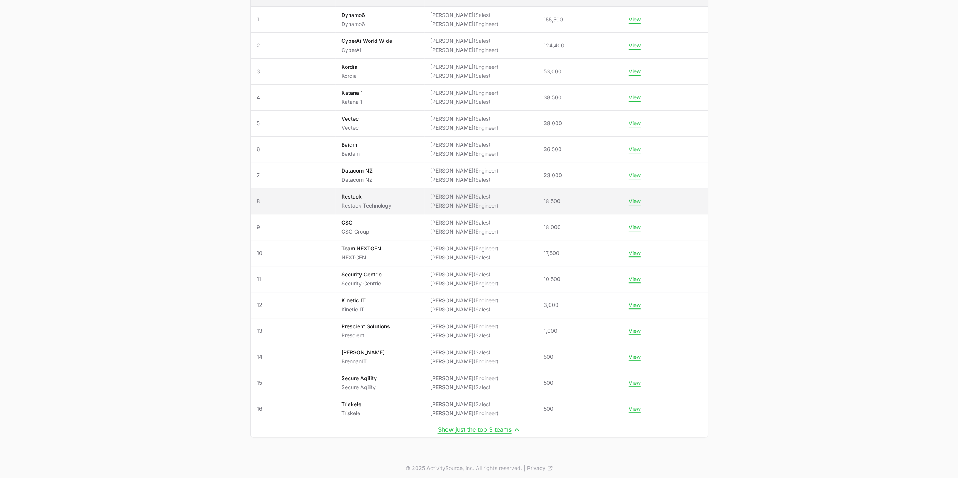
click at [368, 195] on p "Restack" at bounding box center [366, 197] width 50 height 8
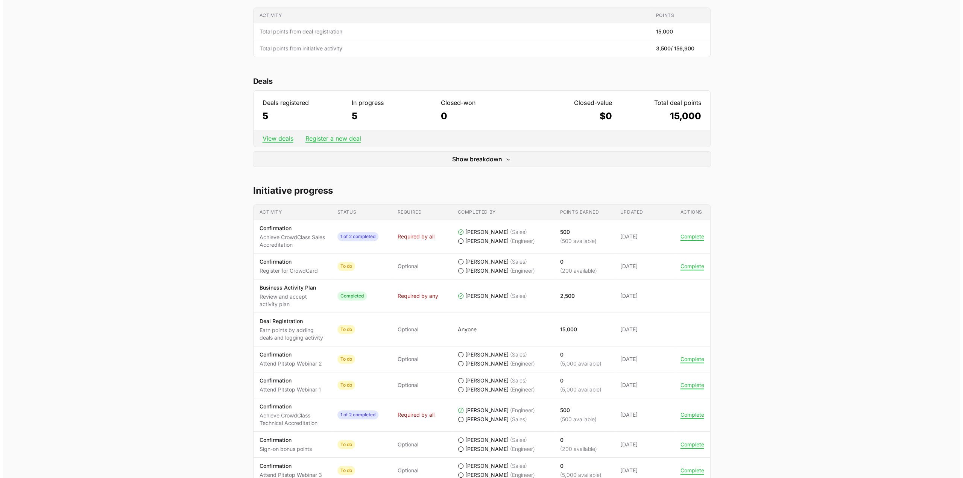
scroll to position [188, 0]
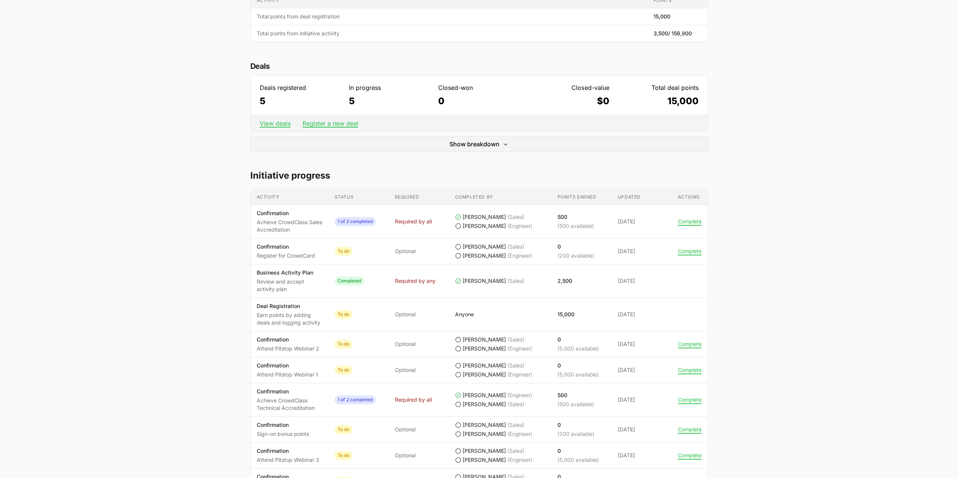
click at [688, 372] on td "Actions Complete" at bounding box center [690, 370] width 36 height 26
click at [685, 368] on button "Complete" at bounding box center [690, 370] width 24 height 7
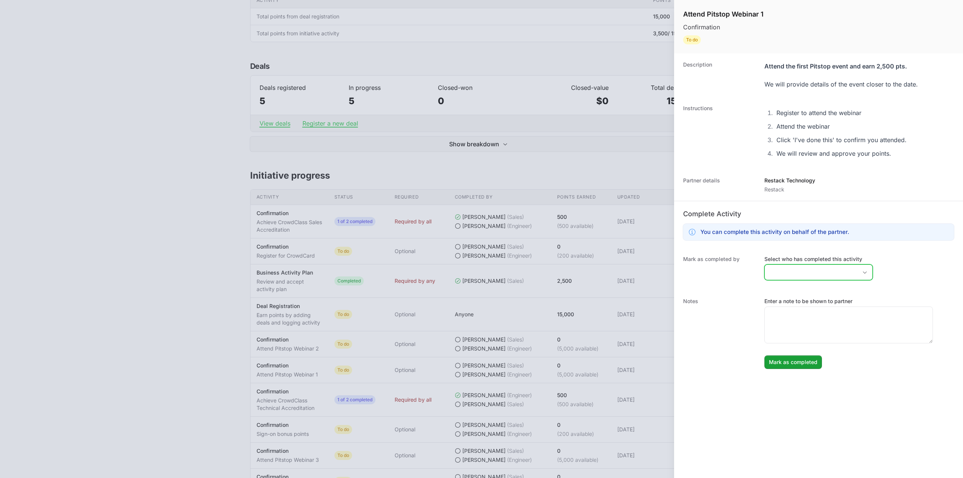
click at [793, 274] on input "Select who has completed this activity" at bounding box center [811, 272] width 93 height 15
click at [884, 275] on div "Mark as completed by Select who has completed this activity Team members [PERSO…" at bounding box center [818, 269] width 289 height 42
click at [579, 66] on div at bounding box center [481, 239] width 963 height 478
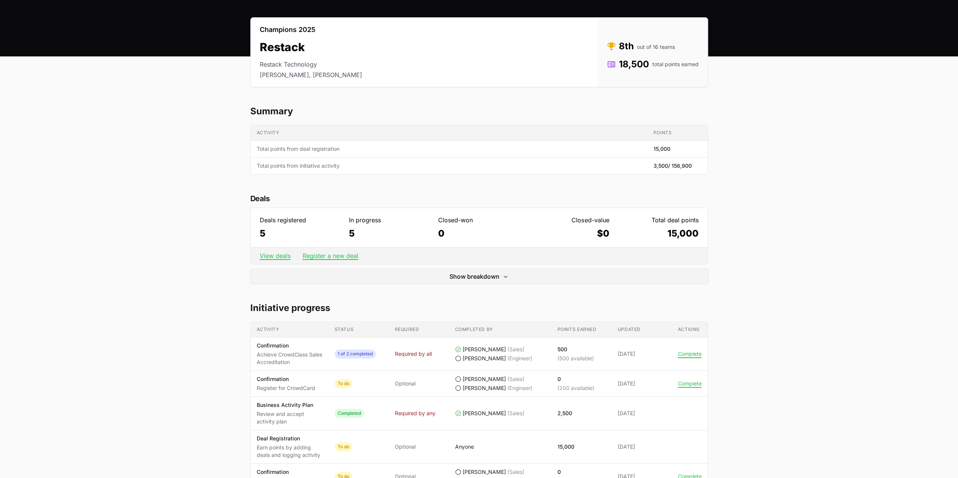
scroll to position [0, 0]
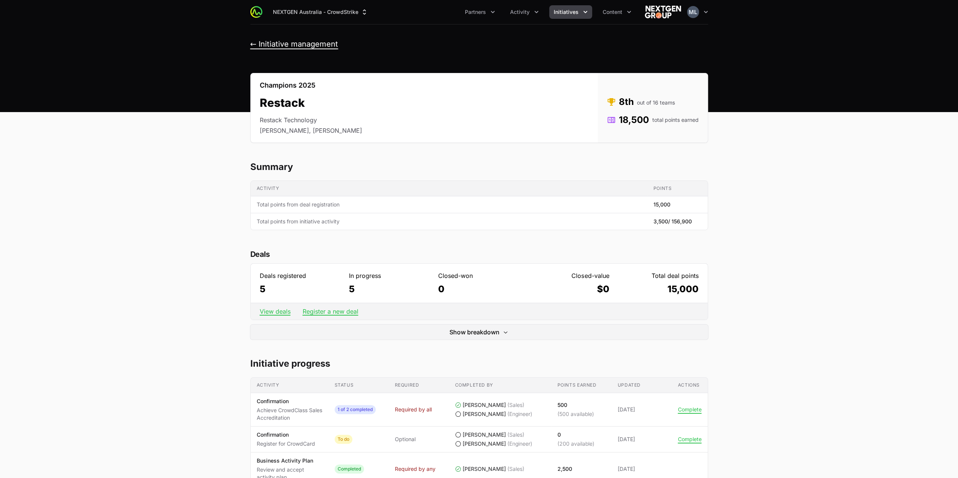
click at [265, 40] on button "← Initiative management" at bounding box center [294, 44] width 88 height 9
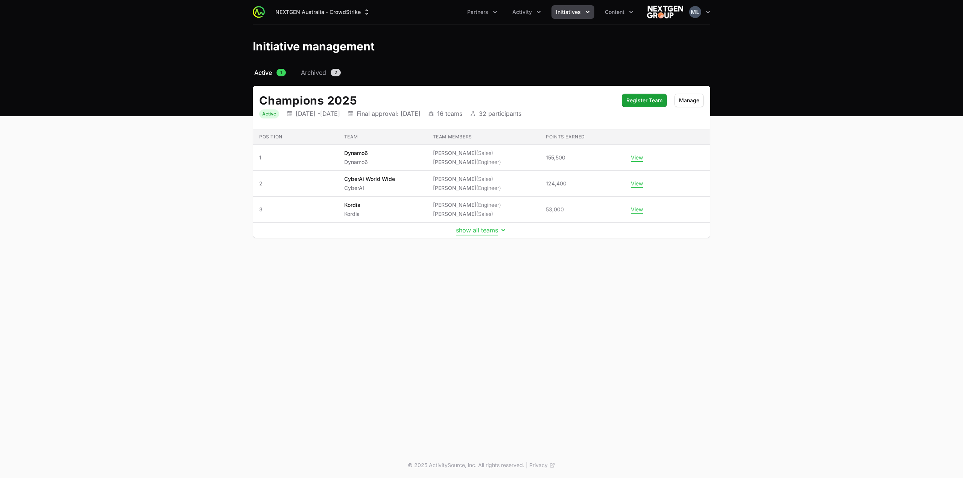
click at [473, 228] on button "show all teams" at bounding box center [481, 230] width 51 height 8
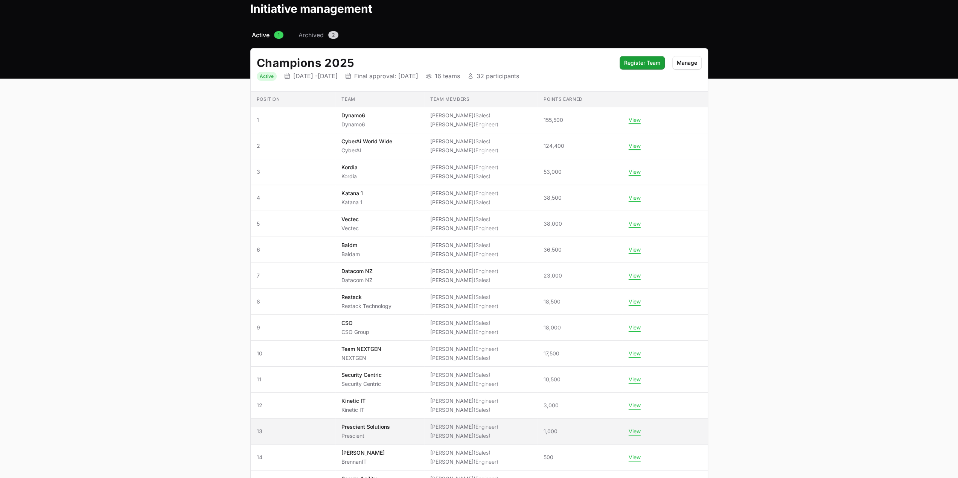
scroll to position [138, 0]
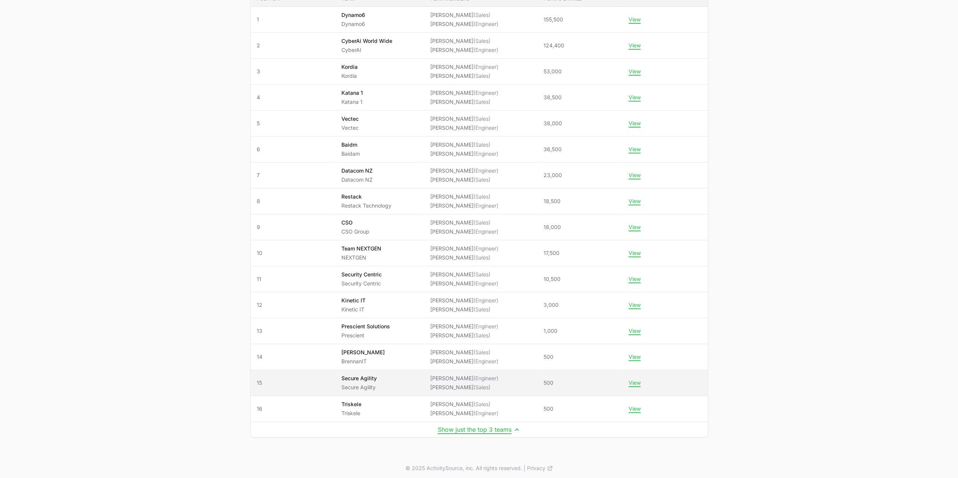
click at [345, 370] on td "Team Secure Agility Secure Agility" at bounding box center [379, 383] width 89 height 26
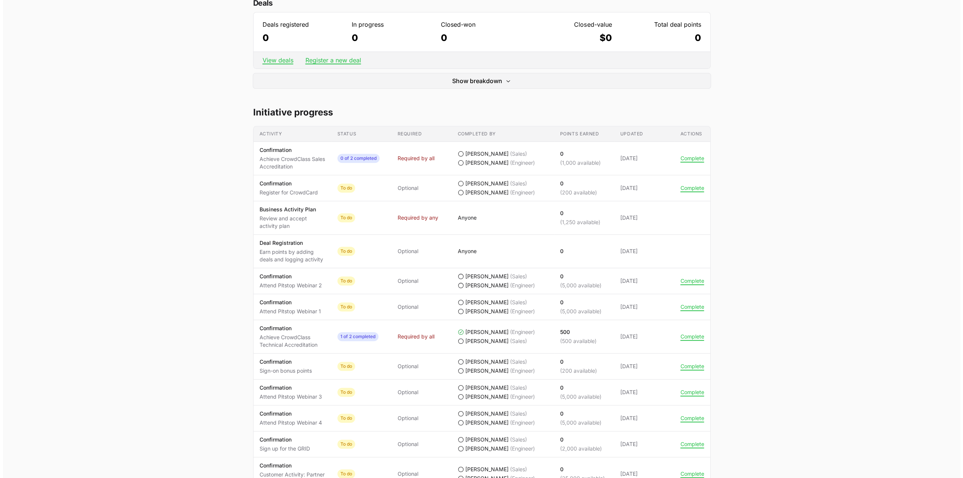
scroll to position [263, 0]
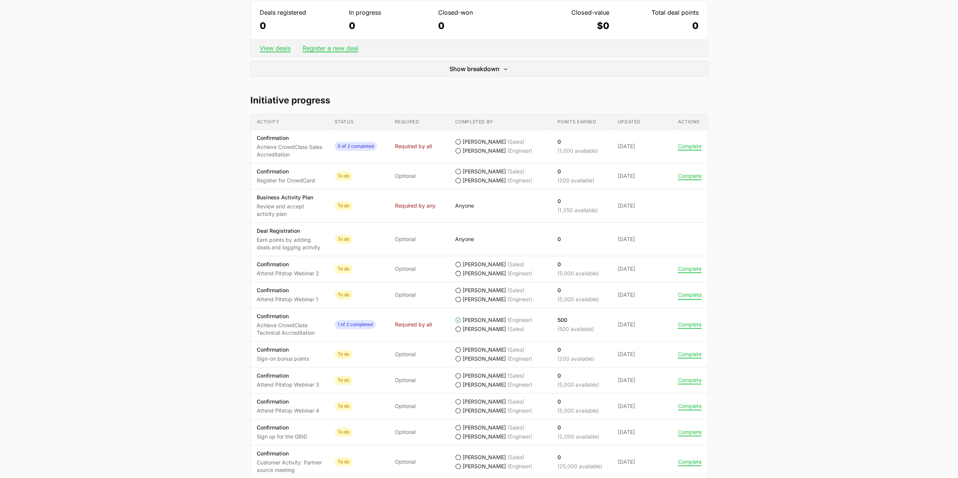
click at [688, 295] on button "Complete" at bounding box center [690, 295] width 24 height 7
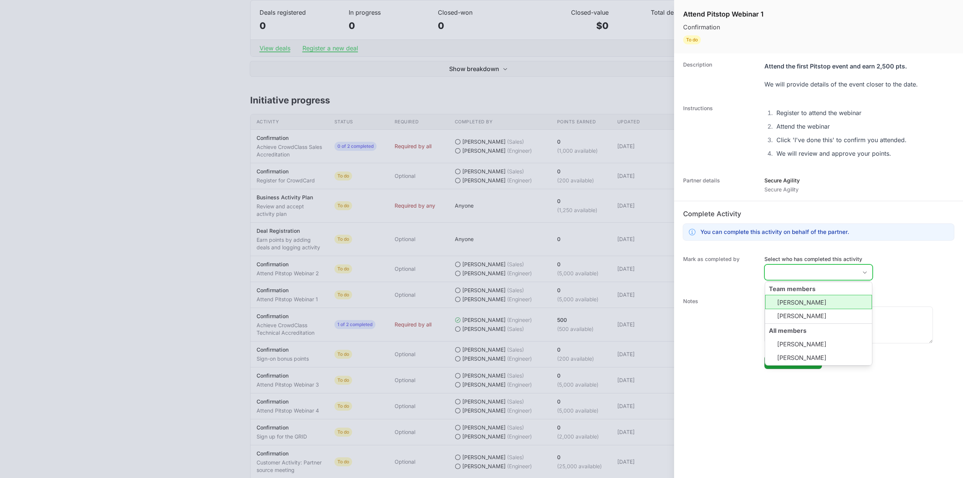
click at [827, 273] on input "Select who has completed this activity" at bounding box center [811, 272] width 93 height 15
click at [814, 298] on li "[PERSON_NAME]" at bounding box center [818, 302] width 107 height 14
click at [825, 316] on li "[PERSON_NAME]" at bounding box center [818, 316] width 107 height 14
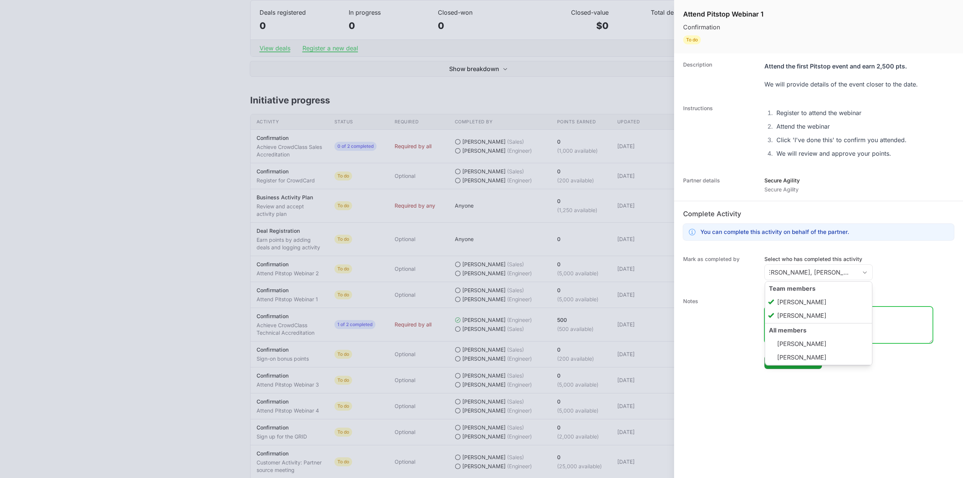
type input "[PERSON_NAME], [PERSON_NAME]"
click at [889, 323] on textarea "Enter a note to be shown to partner" at bounding box center [849, 325] width 168 height 36
type textarea "Webinar attended."
click at [799, 359] on span "Mark as completed" at bounding box center [793, 362] width 49 height 9
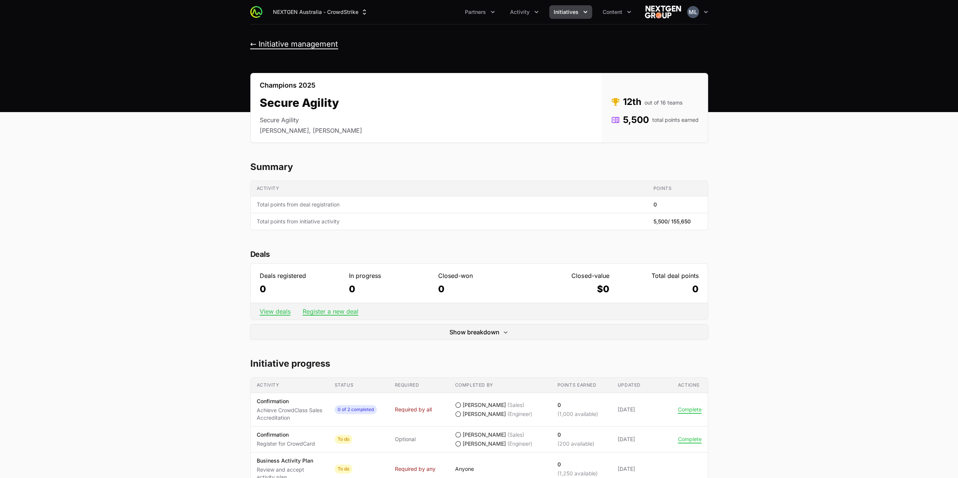
click at [268, 48] on button "← Initiative management" at bounding box center [294, 44] width 88 height 9
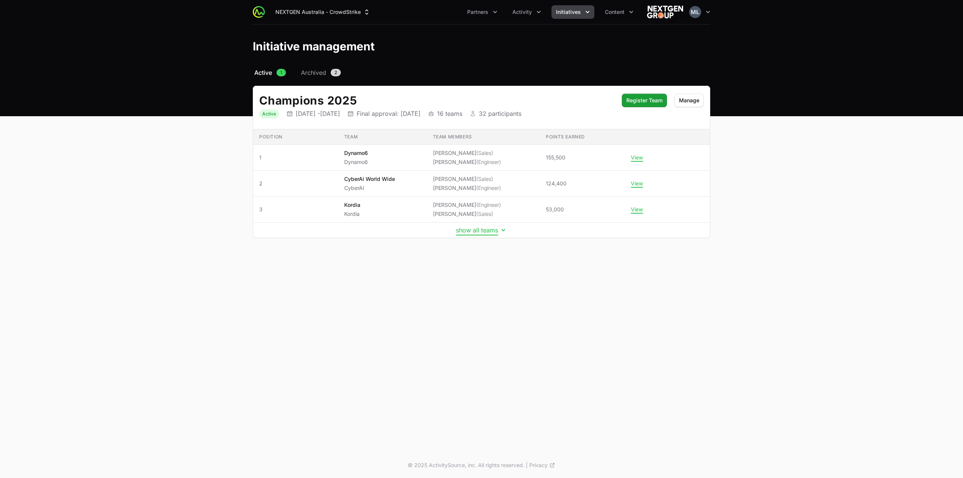
click at [492, 229] on button "show all teams" at bounding box center [481, 230] width 51 height 8
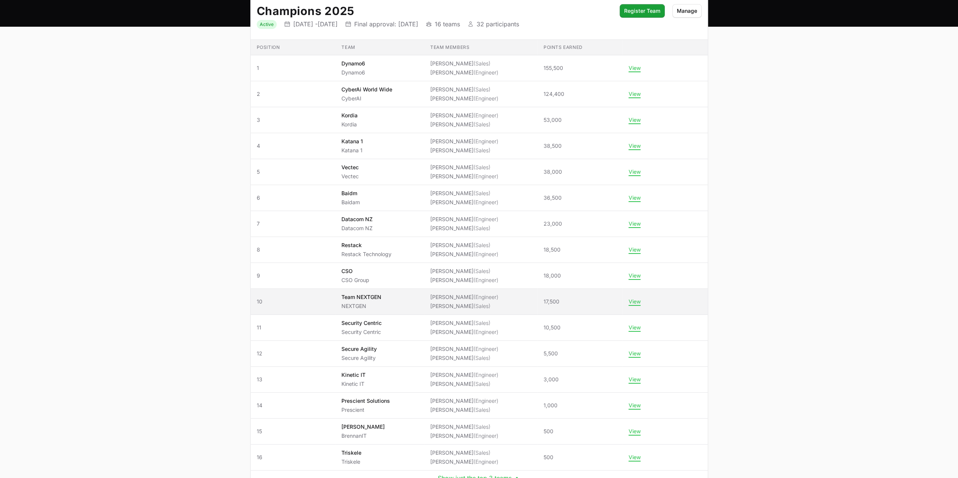
scroll to position [138, 0]
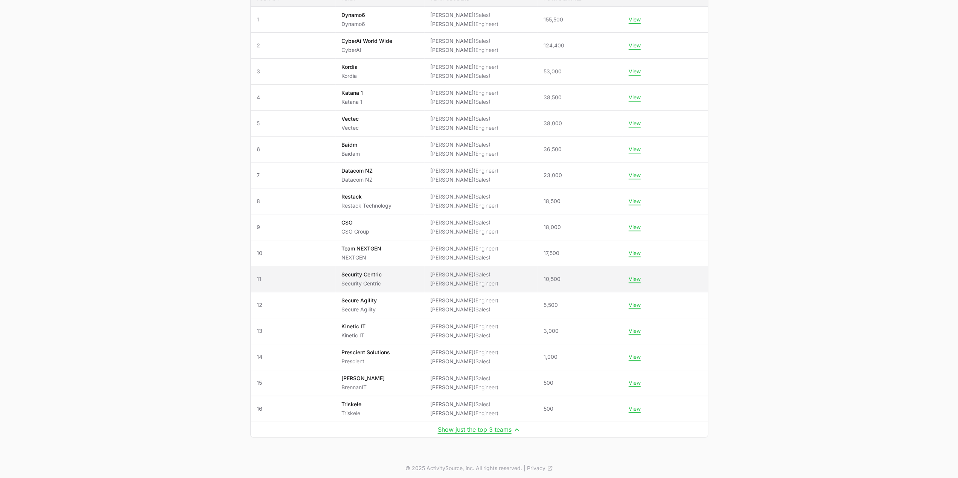
click at [399, 278] on span "Security Centric Security Centric" at bounding box center [379, 279] width 77 height 17
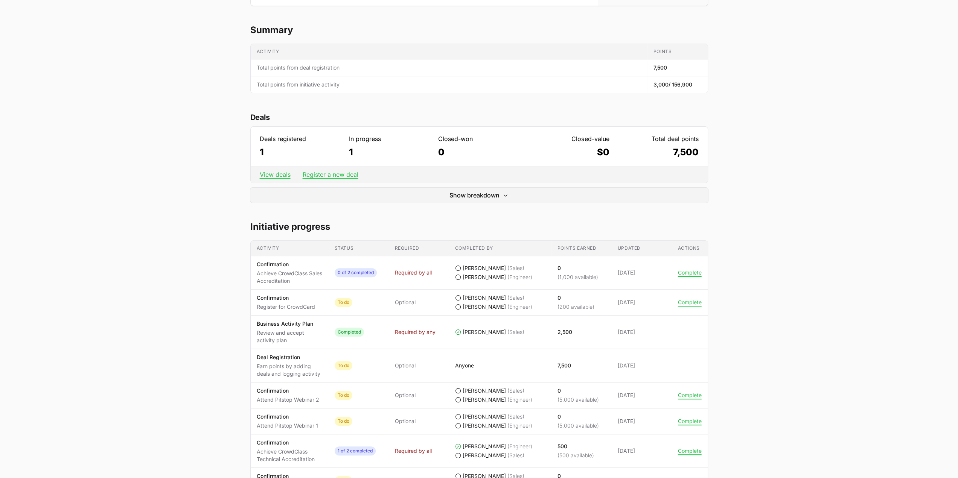
scroll to position [188, 0]
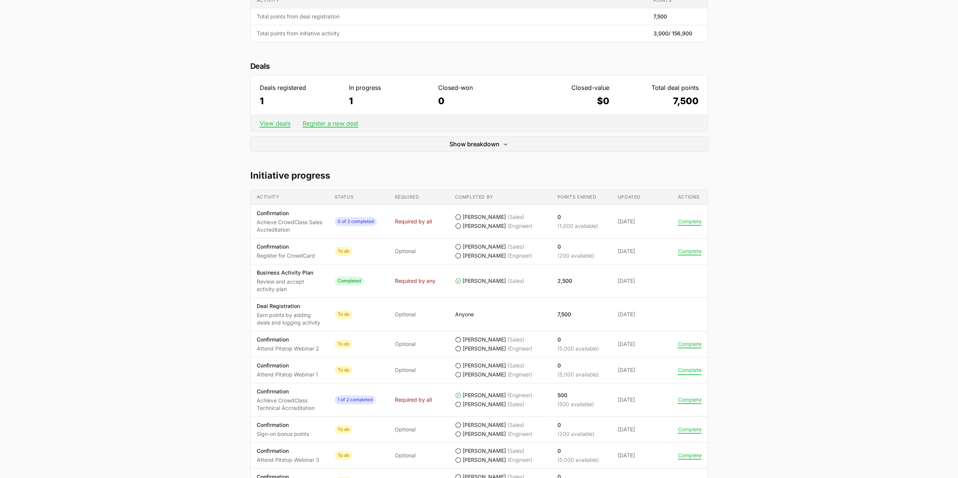
click at [692, 368] on button "Complete" at bounding box center [690, 370] width 24 height 7
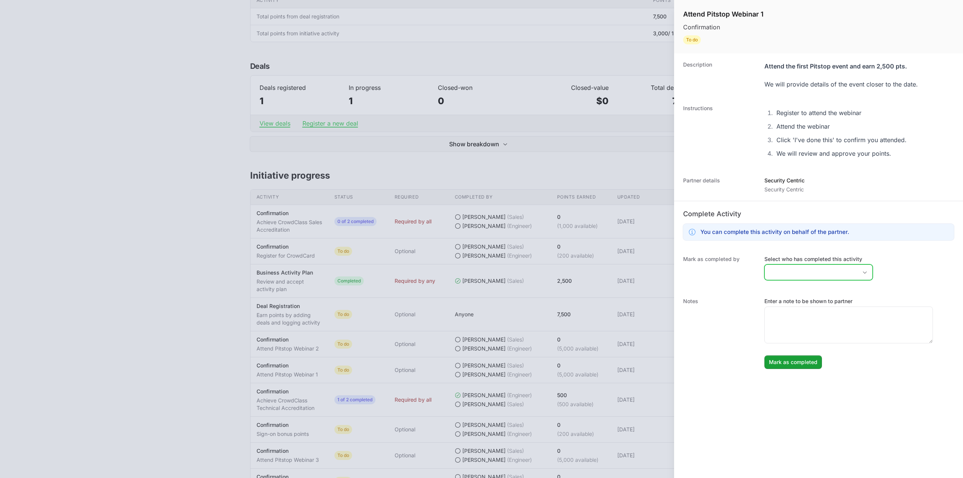
click at [820, 271] on input "Select who has completed this activity" at bounding box center [811, 272] width 93 height 15
click at [794, 343] on li "[PERSON_NAME]" at bounding box center [818, 344] width 107 height 14
type input "[PERSON_NAME]"
click at [728, 321] on dt "Notes" at bounding box center [719, 333] width 72 height 71
click at [807, 321] on textarea "Enter a note to be shown to partner" at bounding box center [849, 325] width 168 height 36
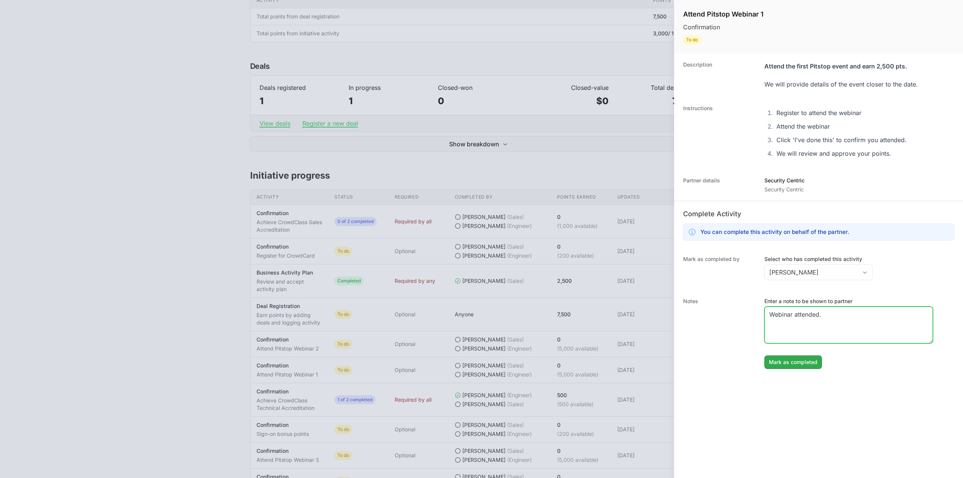
type textarea "Webinar attended."
click at [805, 366] on button "Mark as completed" at bounding box center [794, 363] width 58 height 14
